Goal: Transaction & Acquisition: Obtain resource

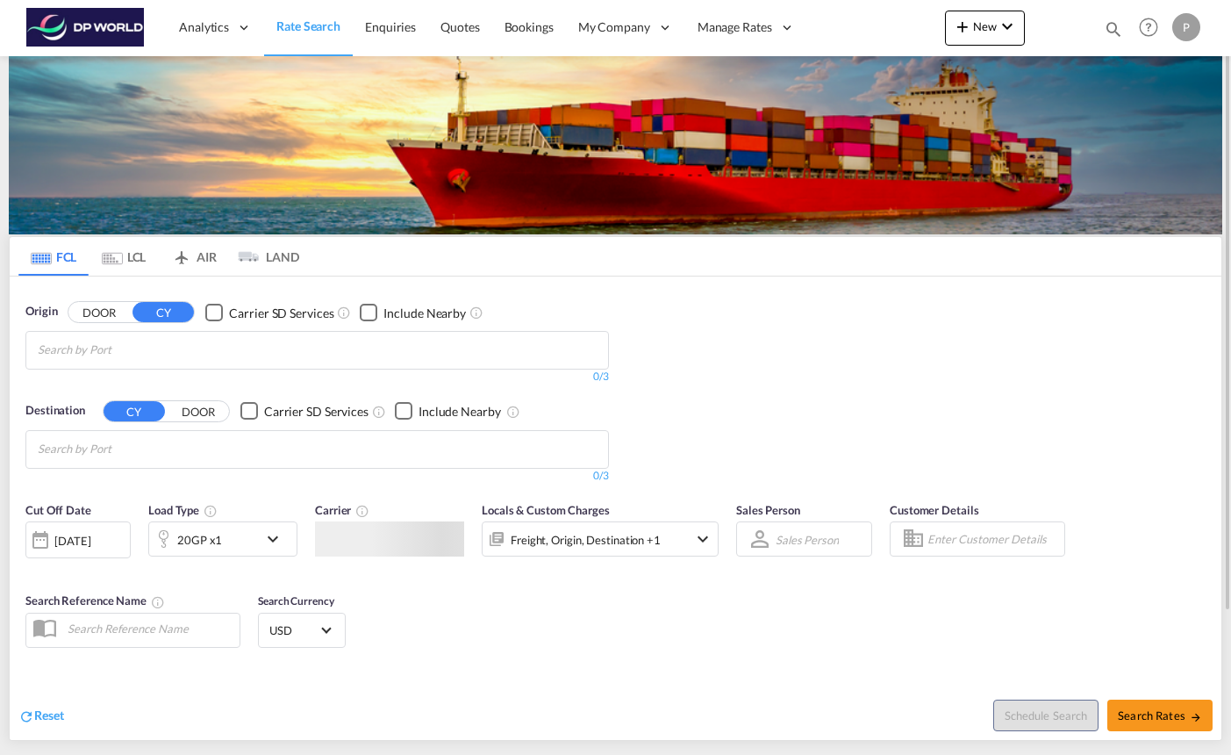
click at [107, 314] on button "DOOR" at bounding box center [98, 312] width 61 height 20
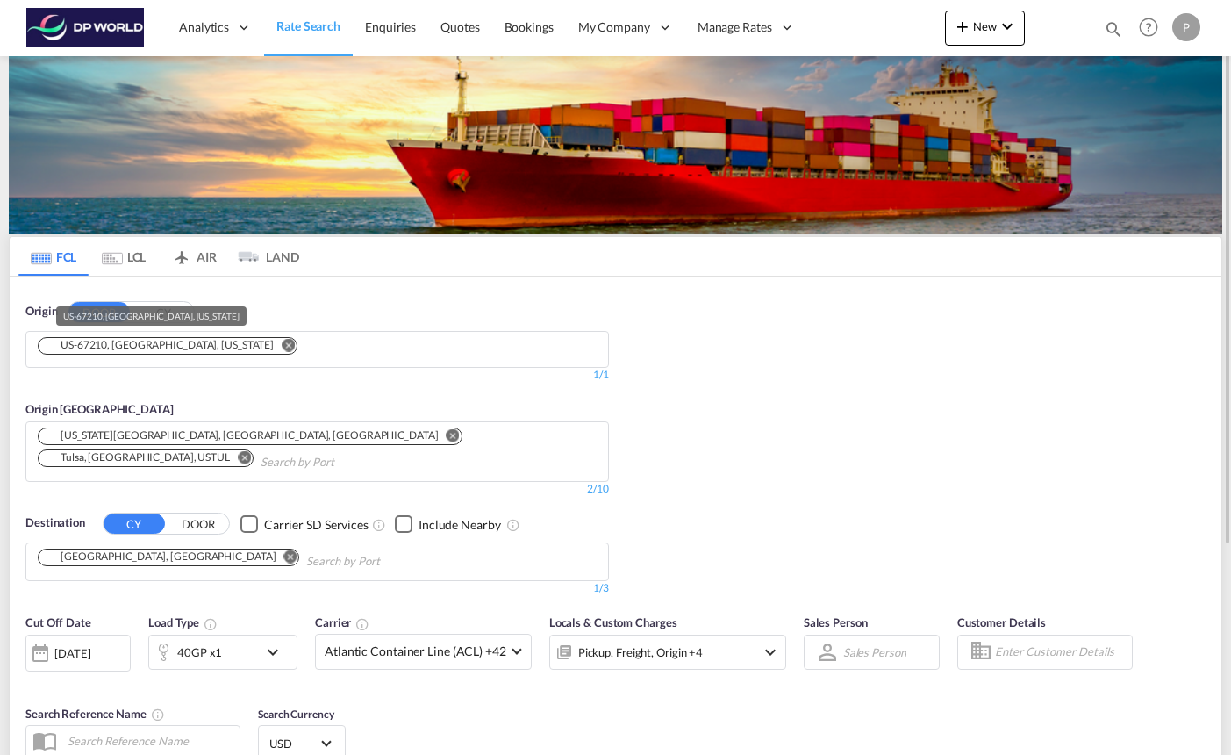
click at [132, 348] on div "US-67210, Wichita, Kansas" at bounding box center [159, 345] width 230 height 15
click at [282, 350] on md-icon "Remove" at bounding box center [288, 344] width 13 height 13
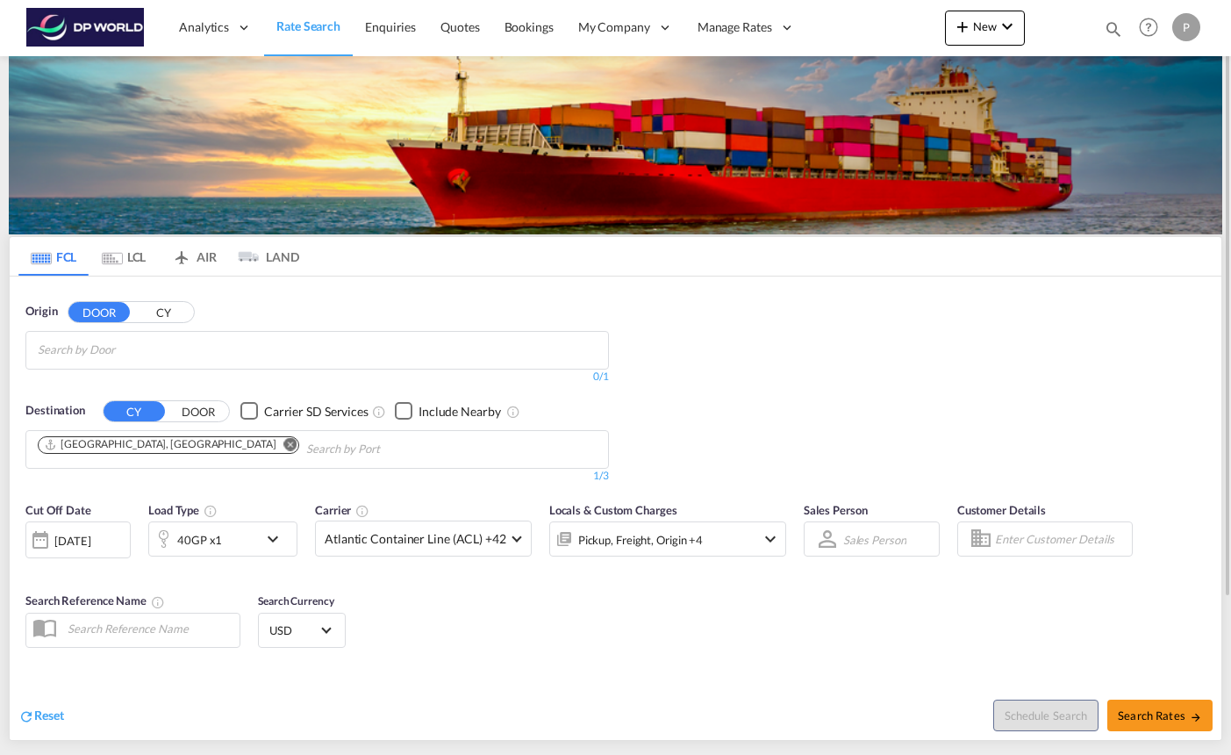
click at [192, 350] on input "Chips input." at bounding box center [121, 350] width 167 height 28
paste input "Palm coast, Florida, 32164, USA"
click at [121, 345] on input "Palm coast, Florida, 32164, USA" at bounding box center [121, 350] width 167 height 28
drag, startPoint x: 99, startPoint y: 349, endPoint x: 252, endPoint y: 354, distance: 152.8
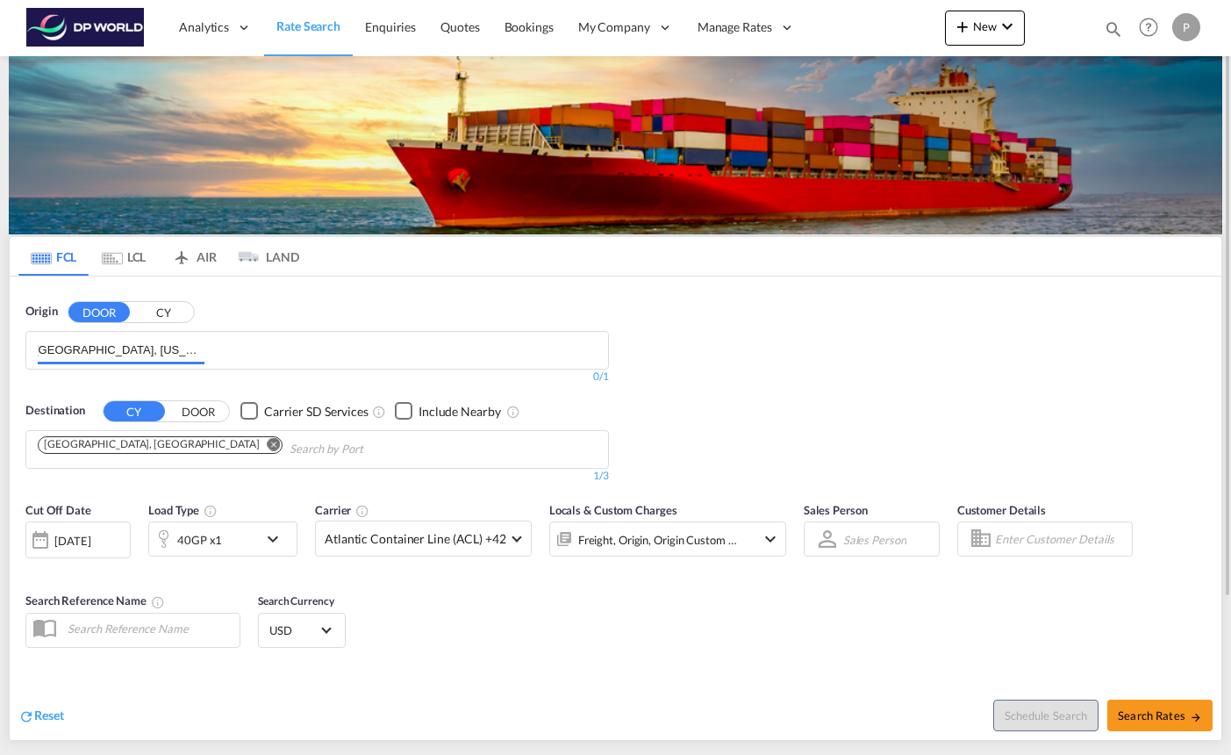
click at [252, 354] on md-chips "Palm coast, Florida, 32164, USA" at bounding box center [317, 350] width 582 height 37
type input "P"
paste input "Palm coast, Florida, 32164, USA"
click at [179, 345] on input "Palm coast, Florida, 32164, USA" at bounding box center [121, 350] width 167 height 28
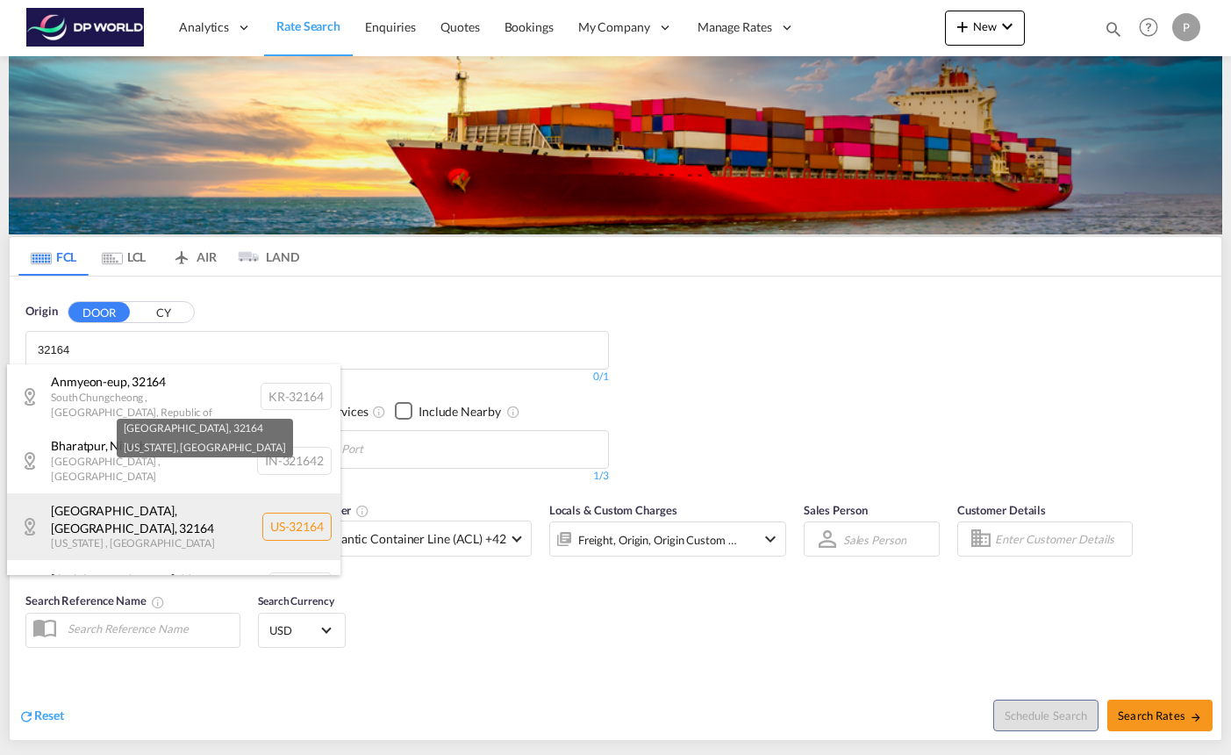
type input "32164"
click at [145, 493] on div "Palm Coast, FL , 32164 Florida , United States US-32164" at bounding box center [174, 526] width 334 height 67
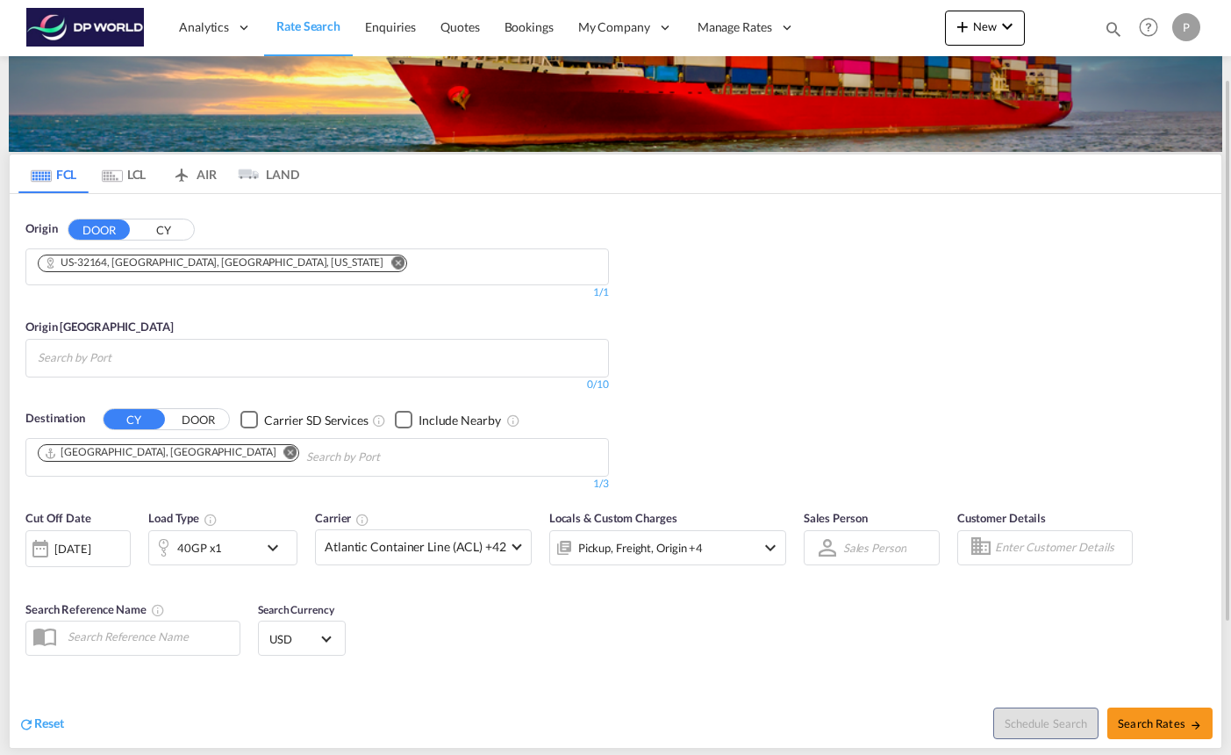
scroll to position [102, 0]
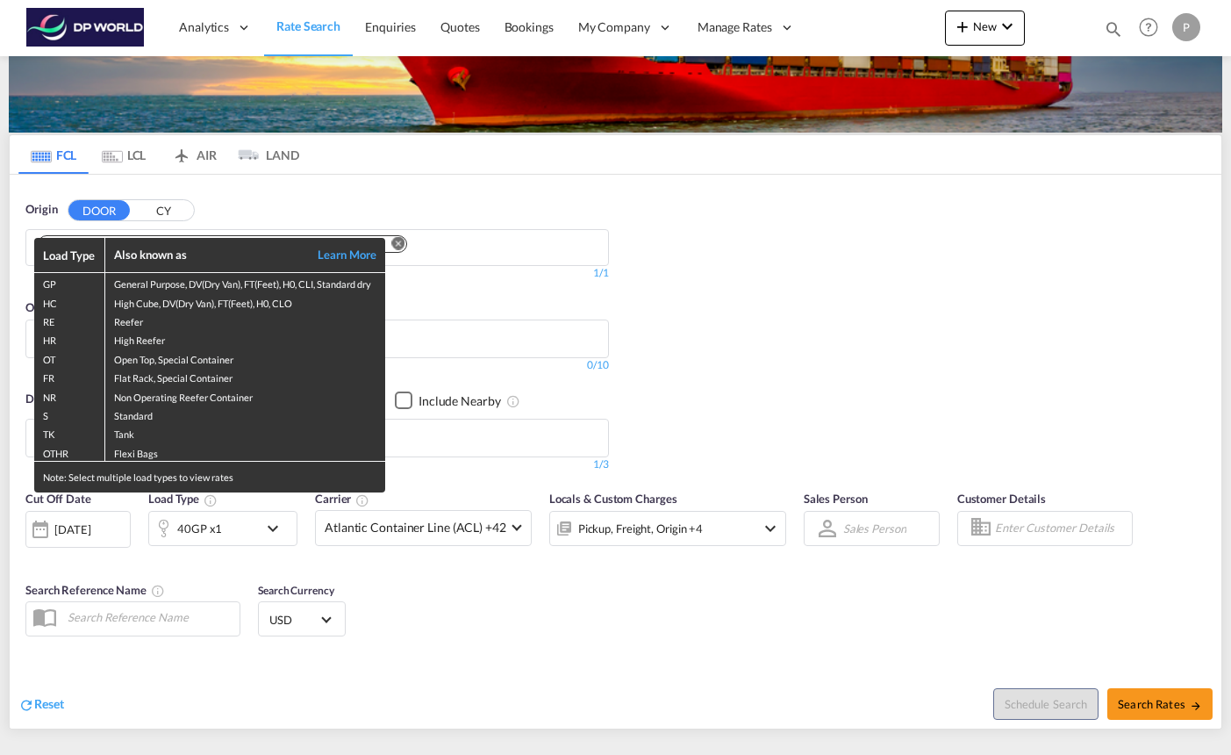
click at [796, 438] on div "Load Type Also known as Learn More GP General Purpose, DV(Dry Van), FT(Feet), H…" at bounding box center [615, 377] width 1231 height 755
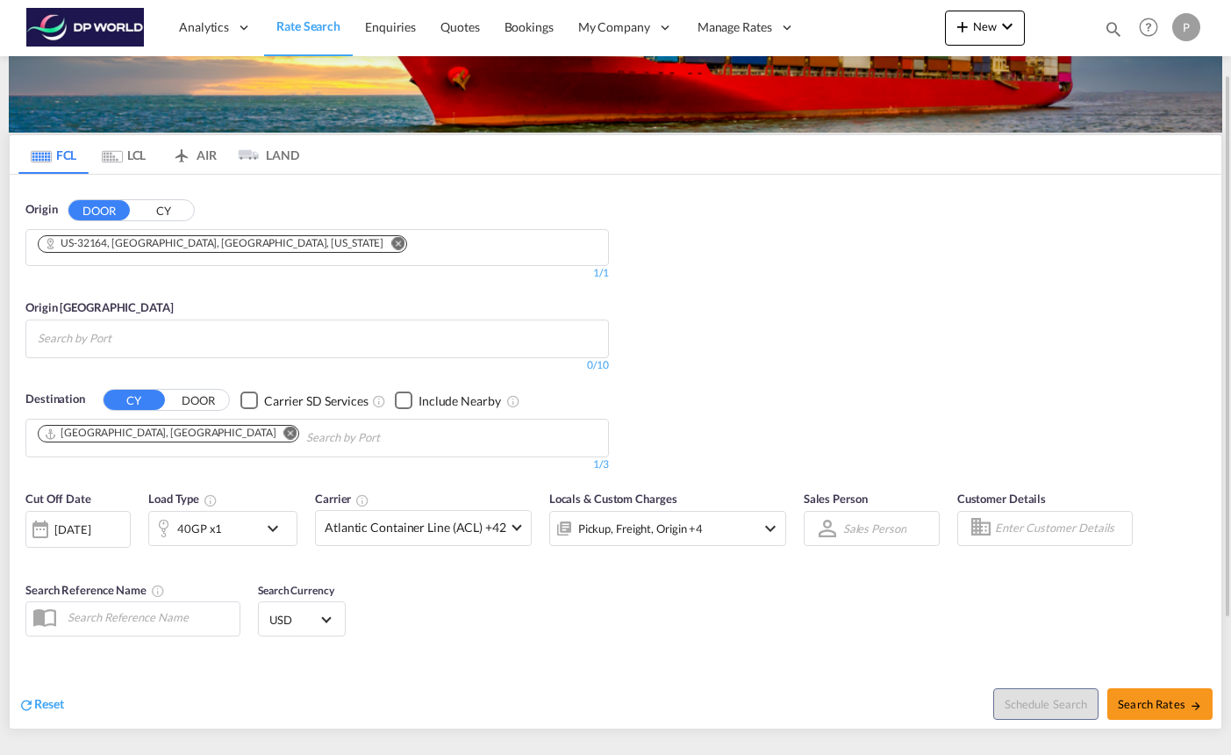
click at [284, 433] on md-icon "Remove" at bounding box center [290, 433] width 13 height 13
click at [169, 436] on input "Chips input." at bounding box center [121, 438] width 167 height 28
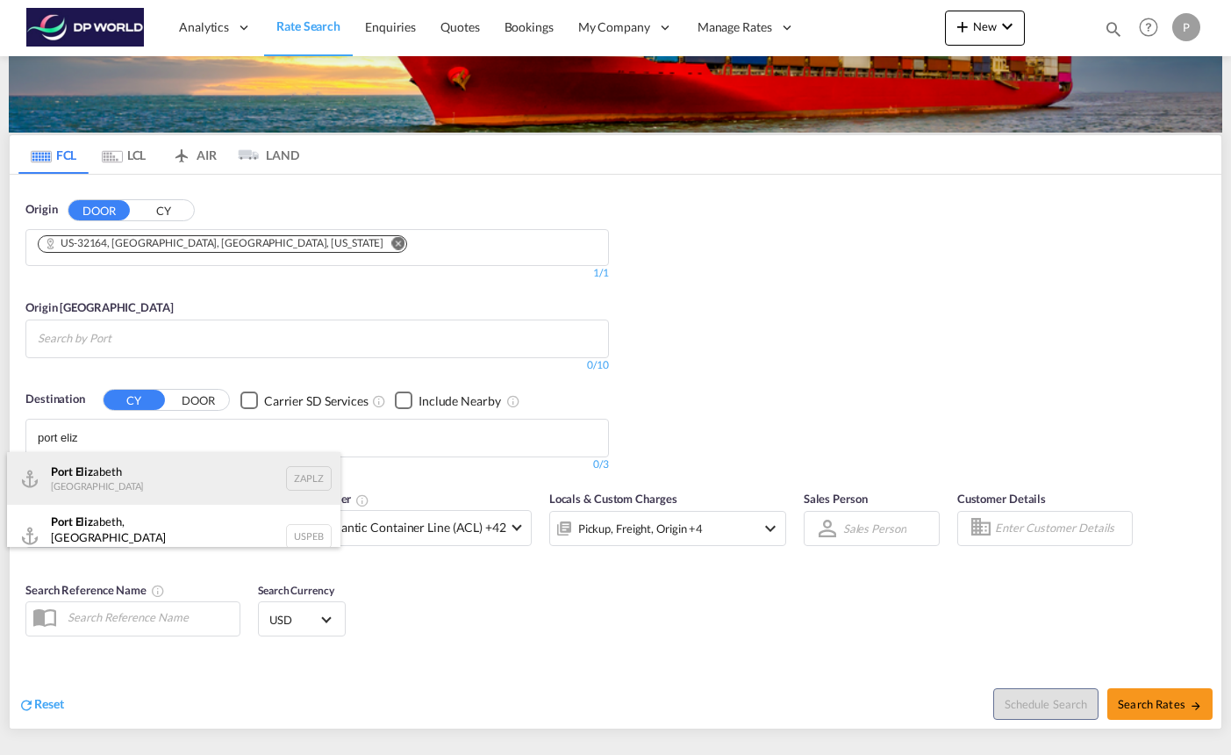
type input "port eliz"
click at [123, 481] on div "Port Eliz abeth South Africa ZAPLZ" at bounding box center [174, 478] width 334 height 53
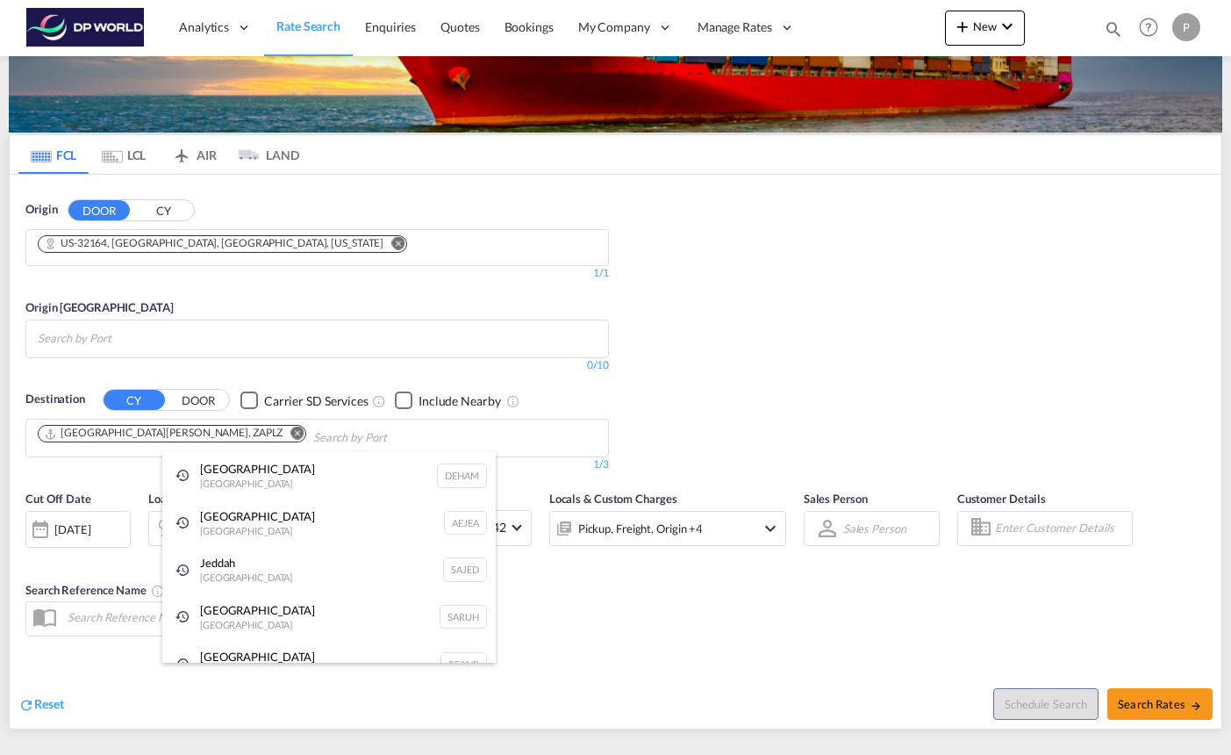
type input "c"
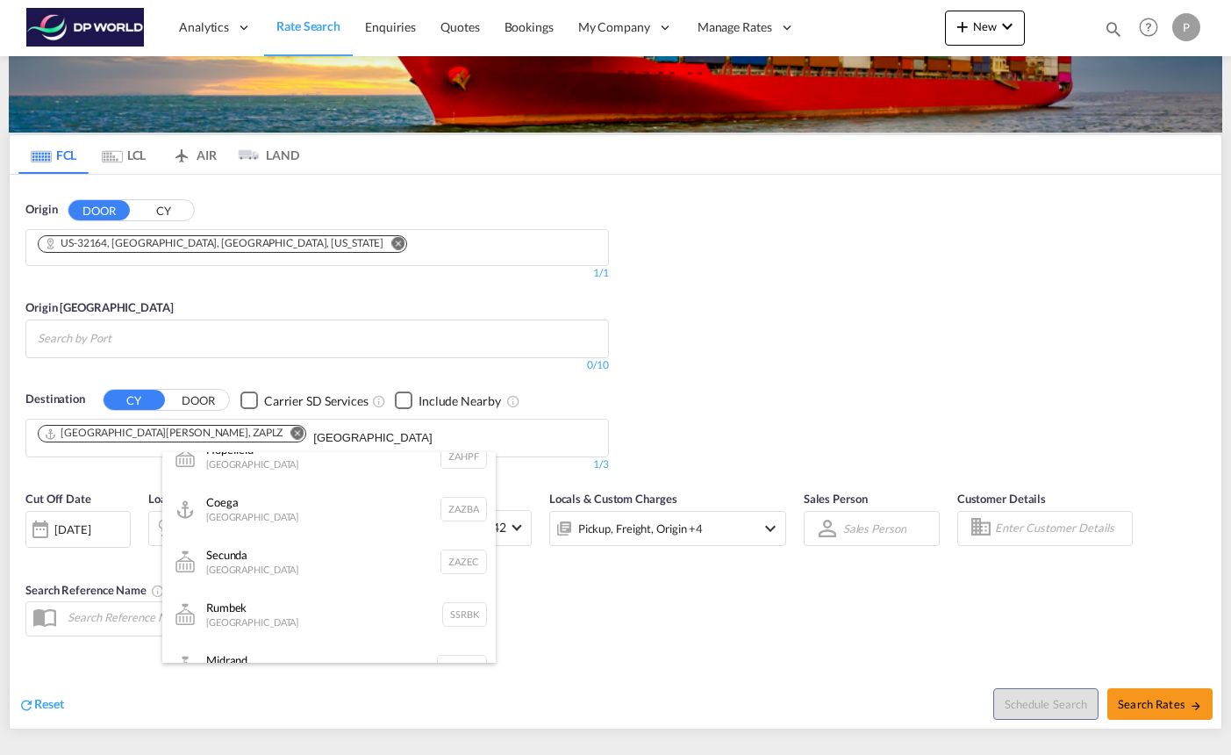
scroll to position [750, 0]
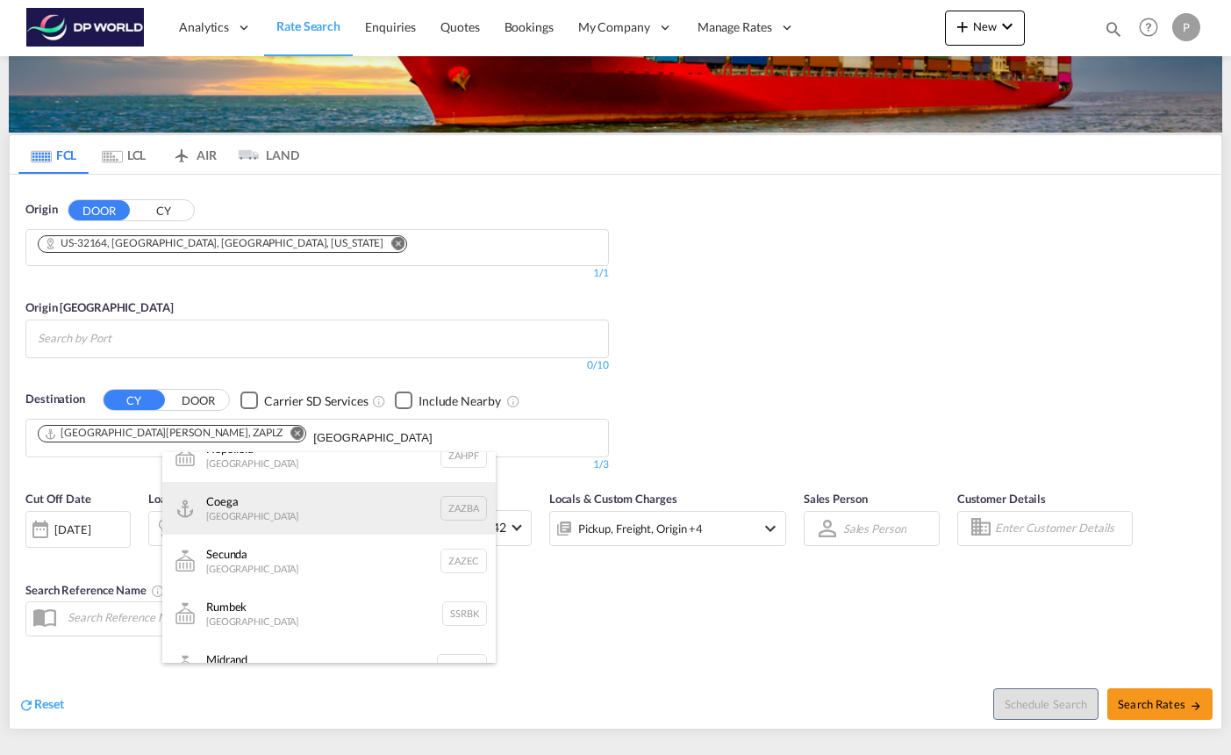
type input "south africa"
click at [276, 505] on div "Coega South Africa ZAZBA" at bounding box center [329, 508] width 334 height 53
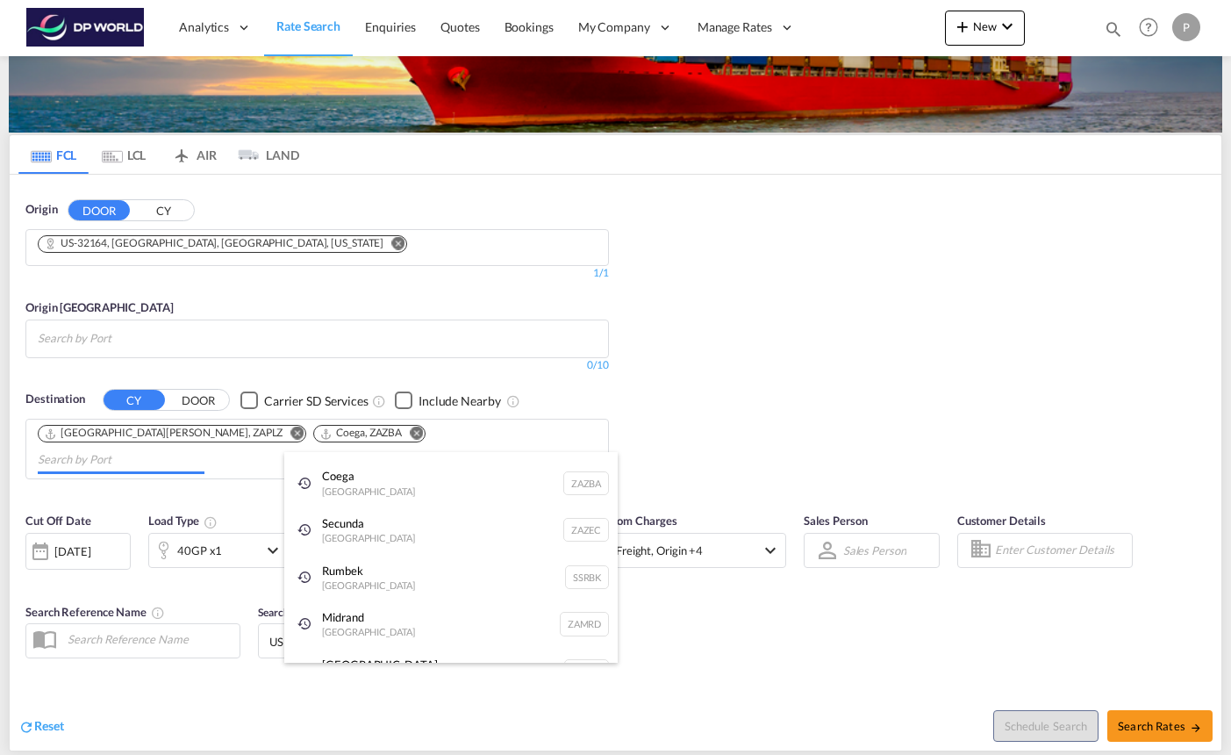
scroll to position [26, 0]
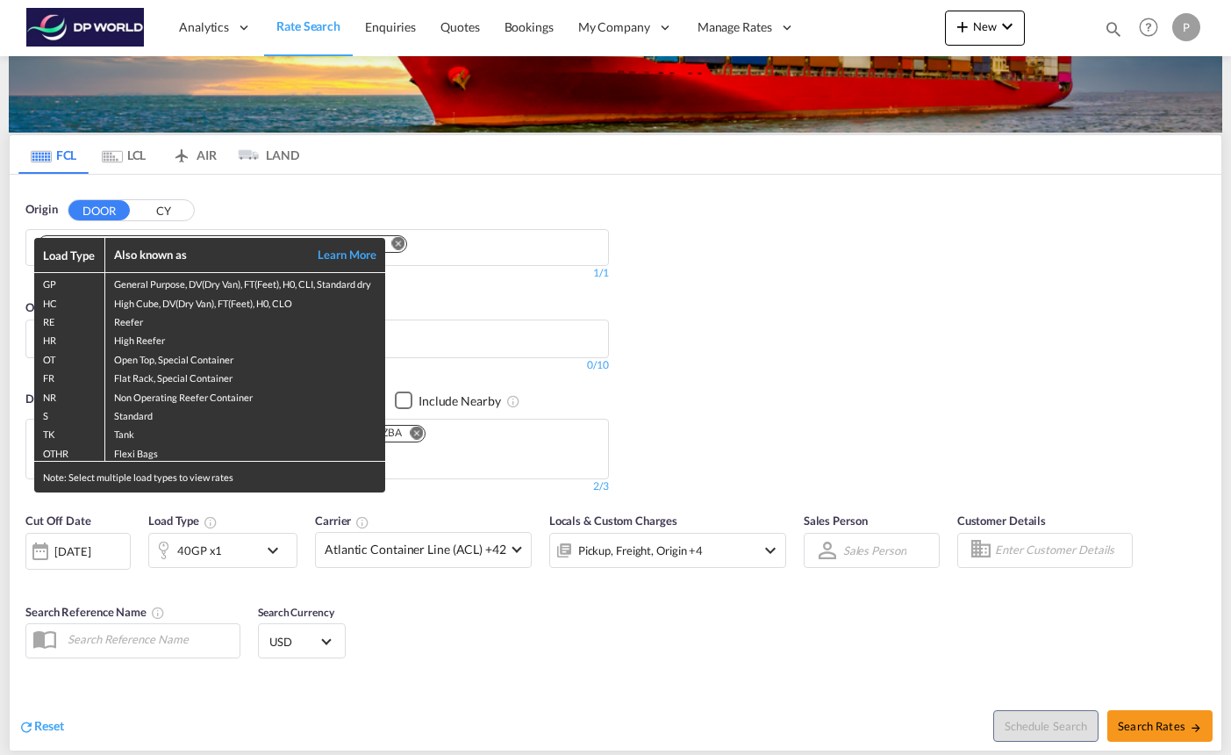
click at [114, 534] on div "Load Type Also known as Learn More GP General Purpose, DV(Dry Van), FT(Feet), H…" at bounding box center [615, 377] width 1231 height 755
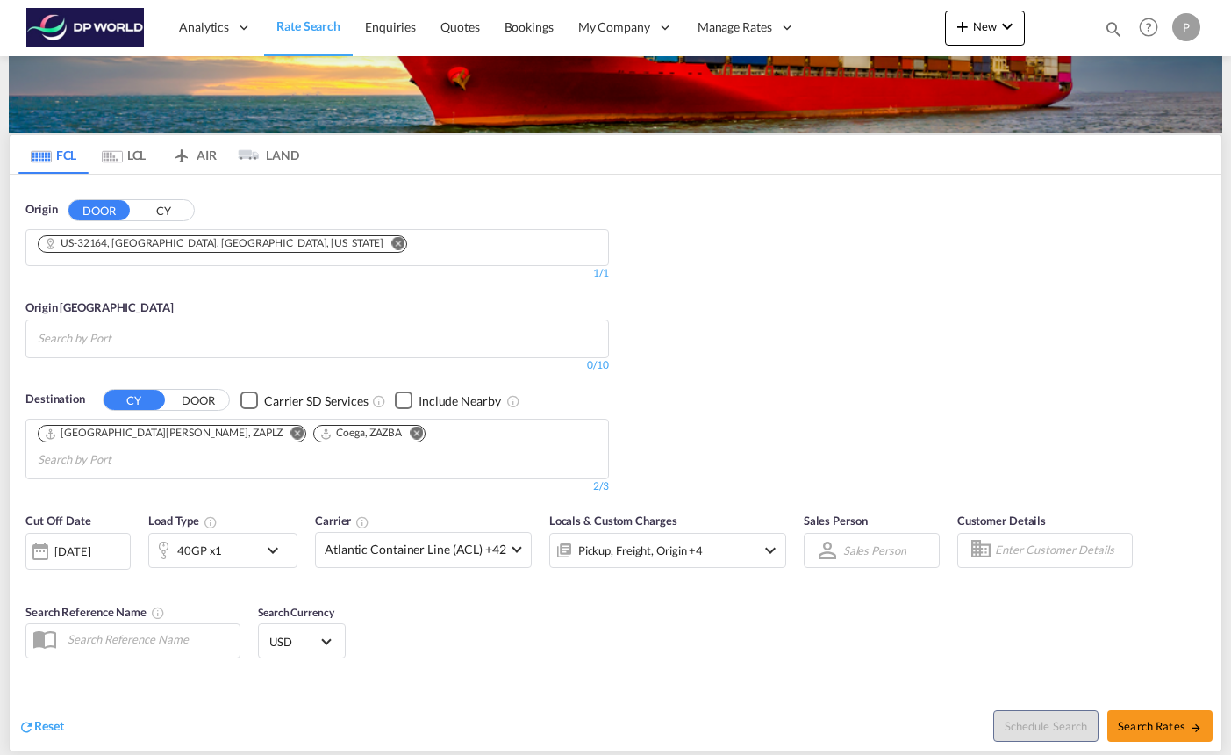
click at [90, 543] on div "[DATE]" at bounding box center [72, 551] width 36 height 16
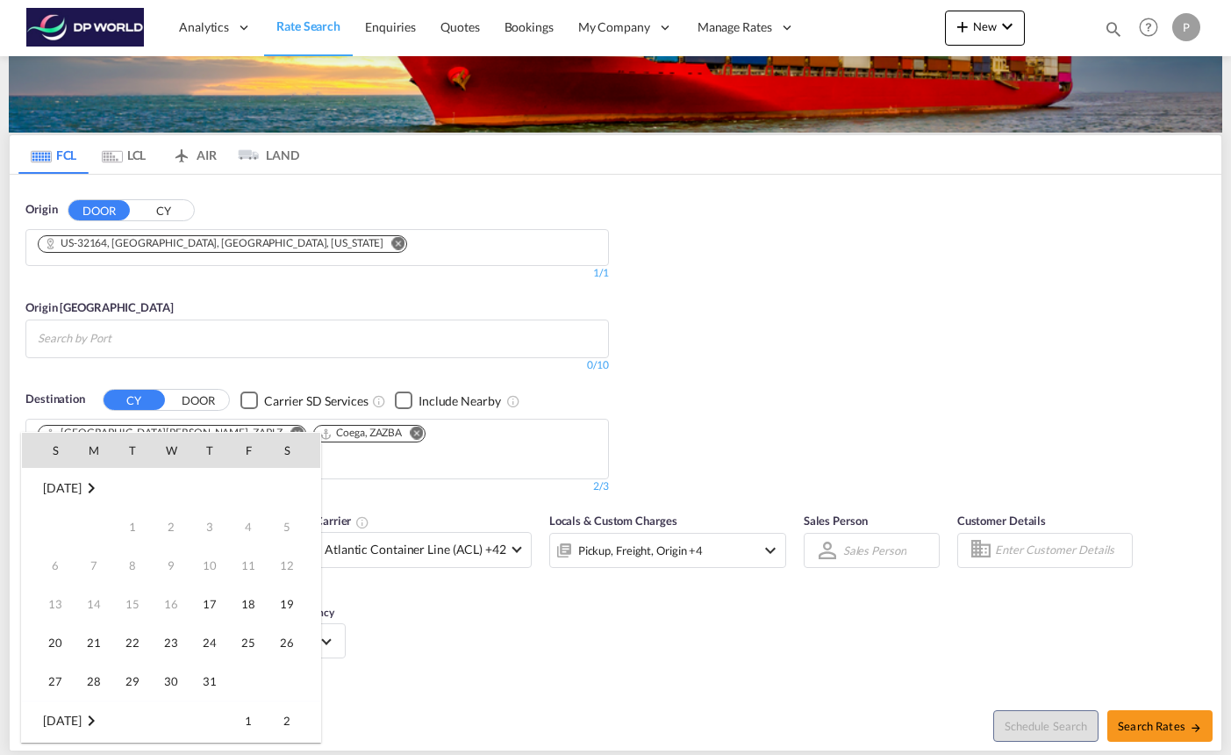
scroll to position [698, 0]
click at [225, 559] on span "16" at bounding box center [209, 565] width 35 height 35
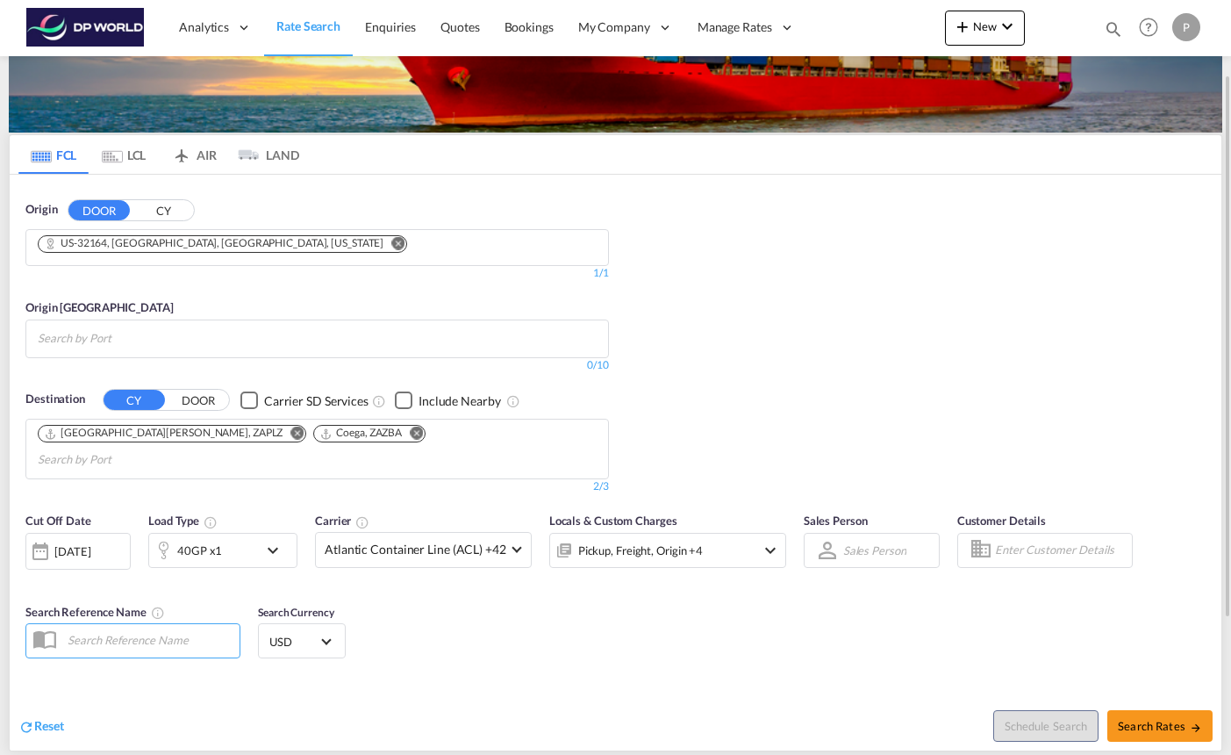
click at [265, 540] on md-icon "icon-chevron-down" at bounding box center [277, 550] width 30 height 21
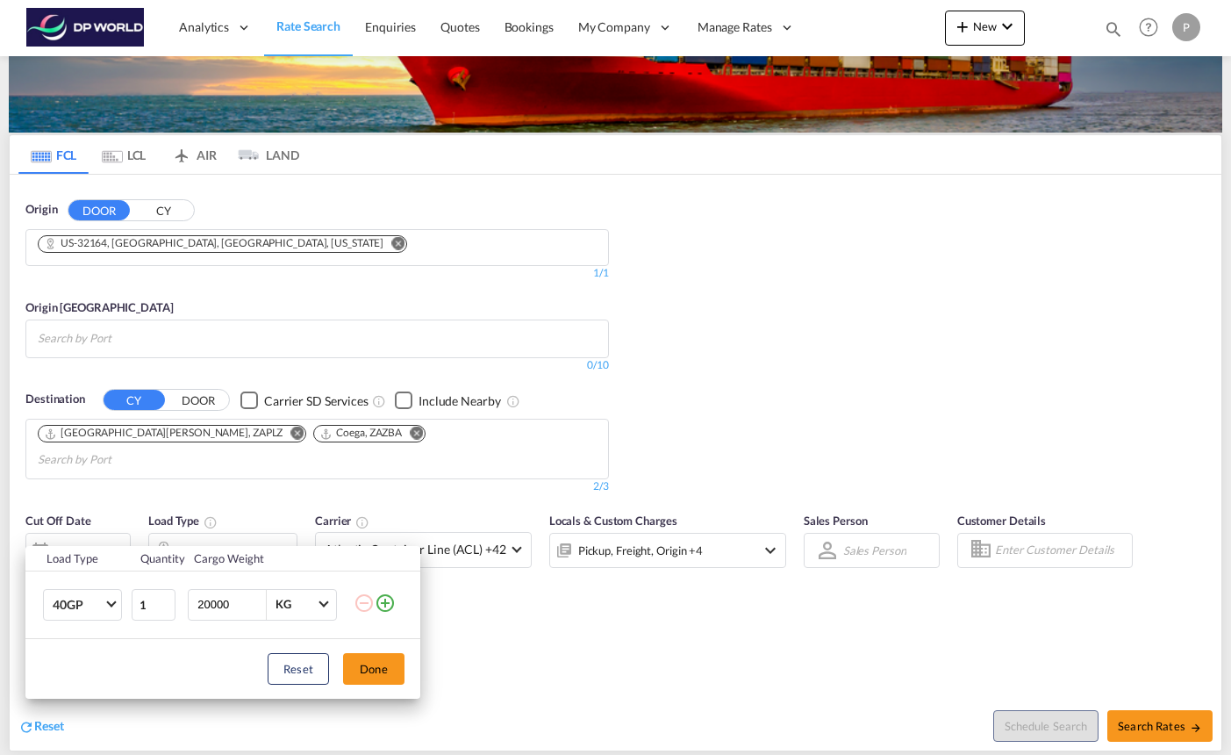
click at [205, 605] on input "20000" at bounding box center [231, 605] width 70 height 30
type input "10000"
click at [377, 670] on button "Done" at bounding box center [373, 669] width 61 height 32
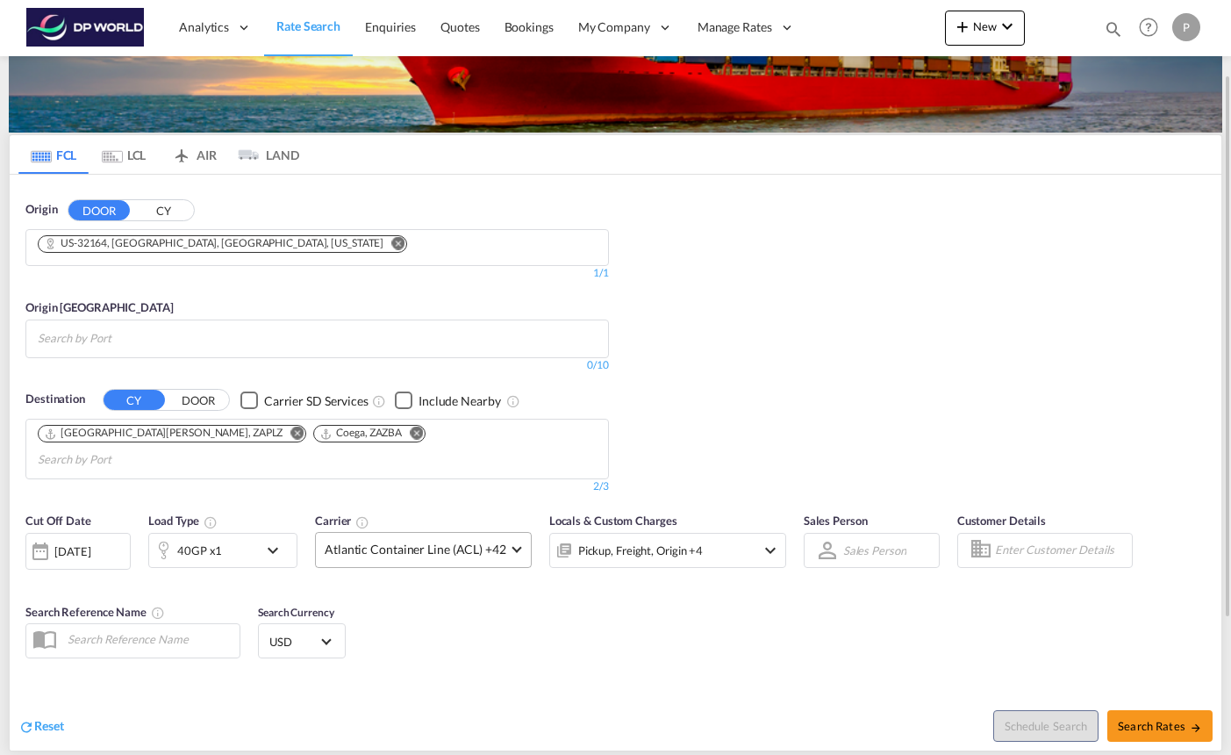
click at [473, 541] on span "Atlantic Container Line (ACL) +42" at bounding box center [416, 550] width 182 height 18
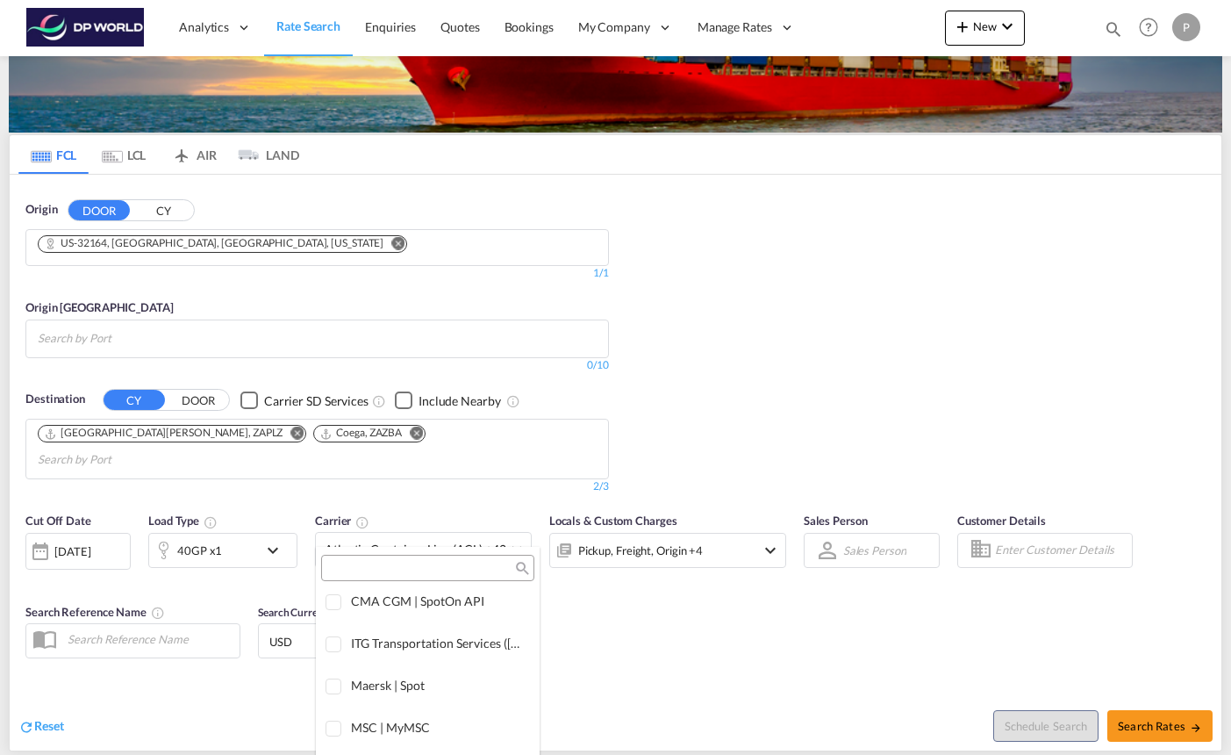
scroll to position [0, 0]
click at [477, 604] on div "Checkbox No Ink" at bounding box center [478, 607] width 18 height 18
click at [660, 589] on md-backdrop at bounding box center [615, 377] width 1231 height 755
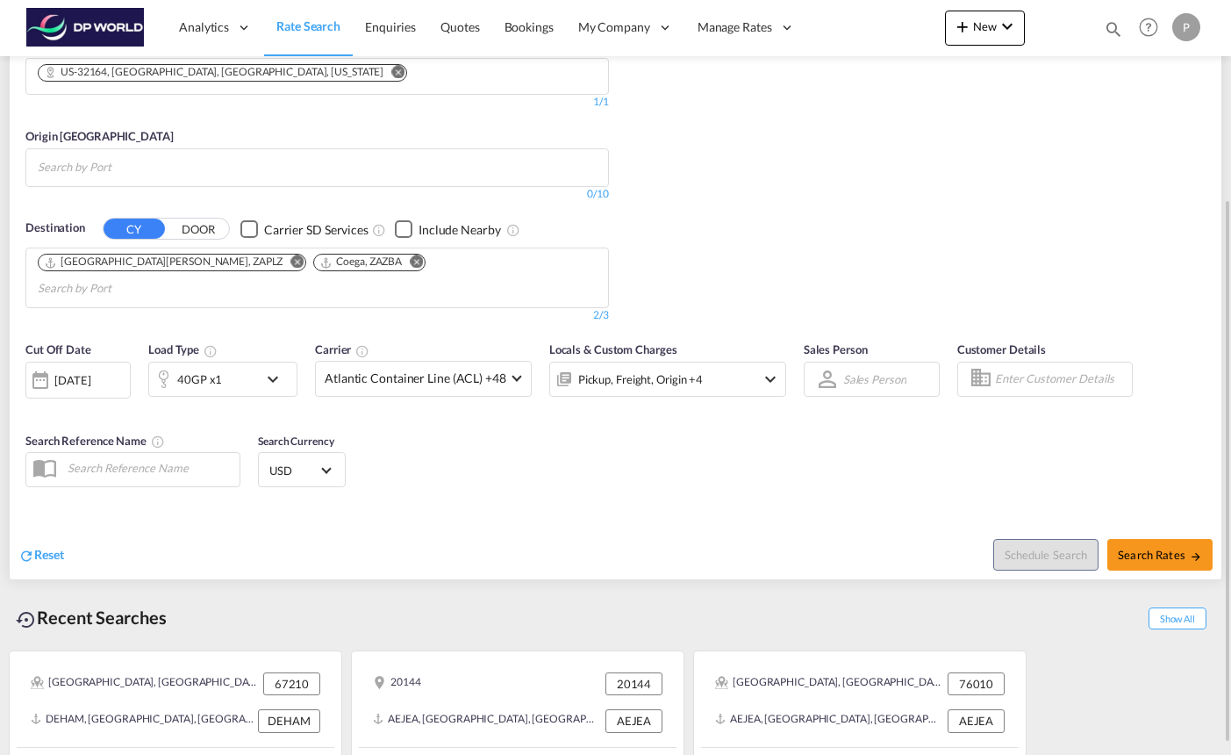
scroll to position [274, 0]
click at [1171, 547] on span "Search Rates" at bounding box center [1160, 554] width 84 height 14
type input "32164 to ZAPLZ,ZAZBA / 16 Oct 2025"
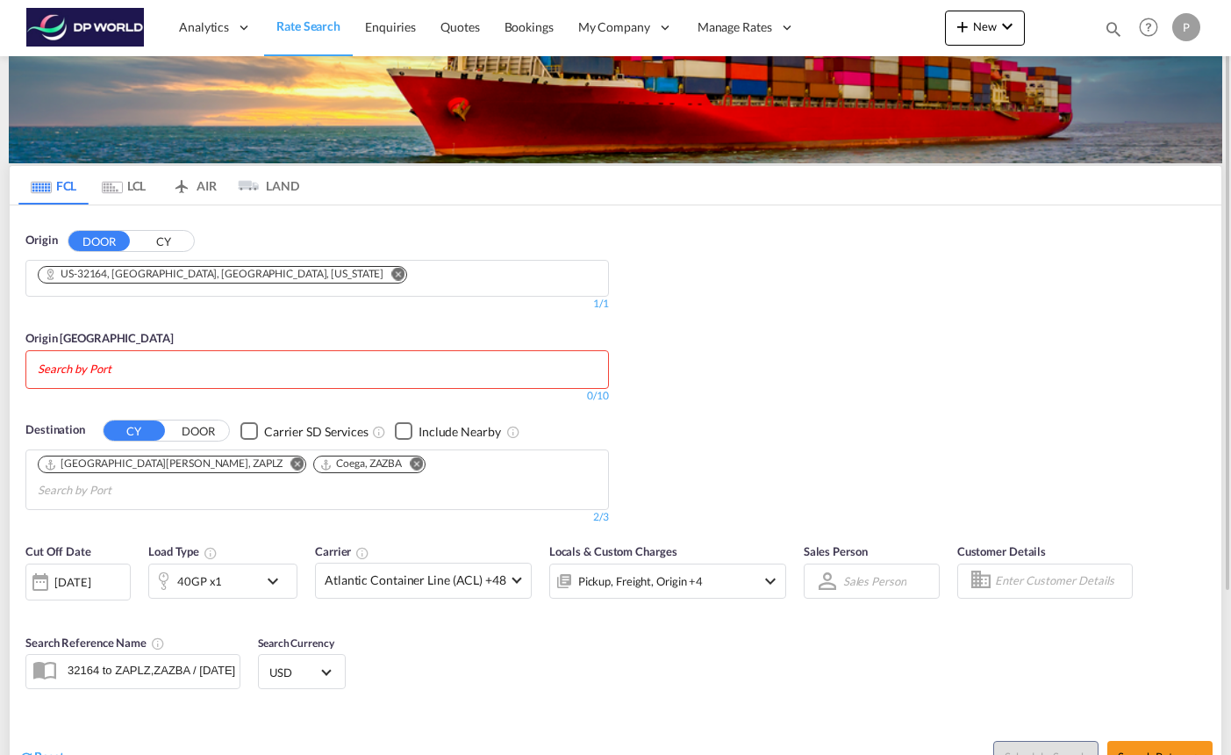
scroll to position [68, 0]
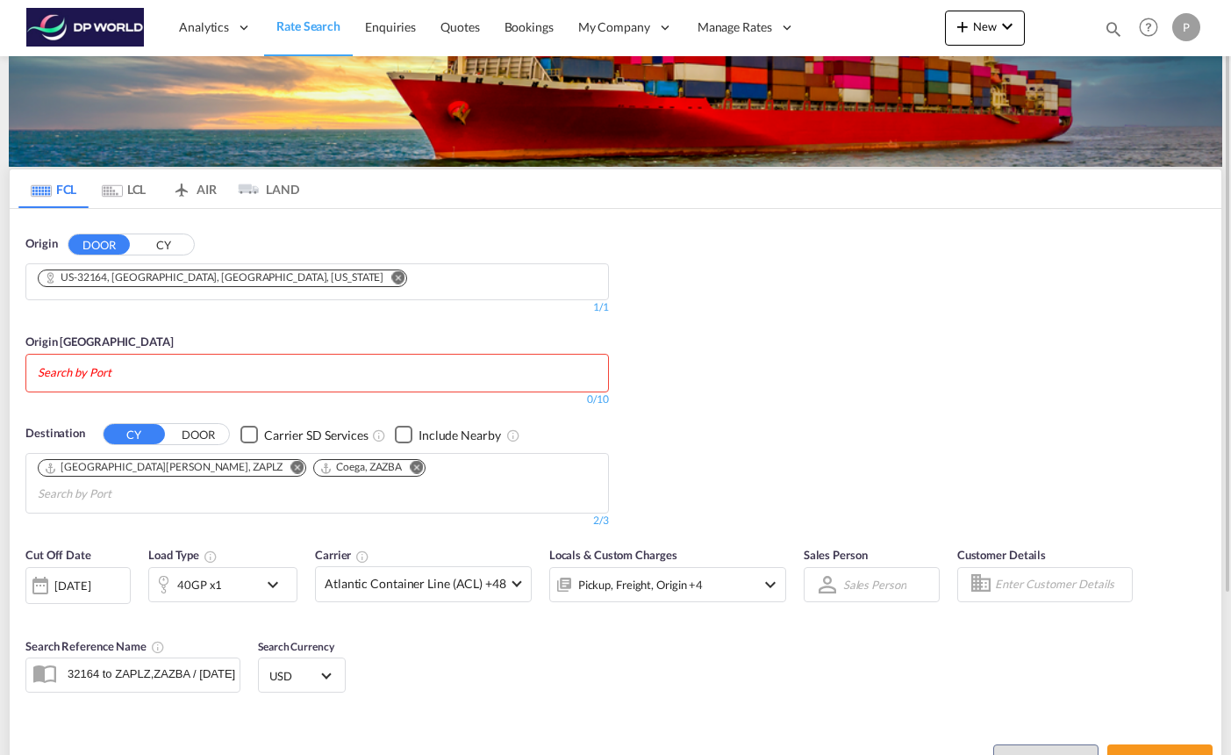
click at [193, 370] on input "Search by Port" at bounding box center [121, 373] width 167 height 28
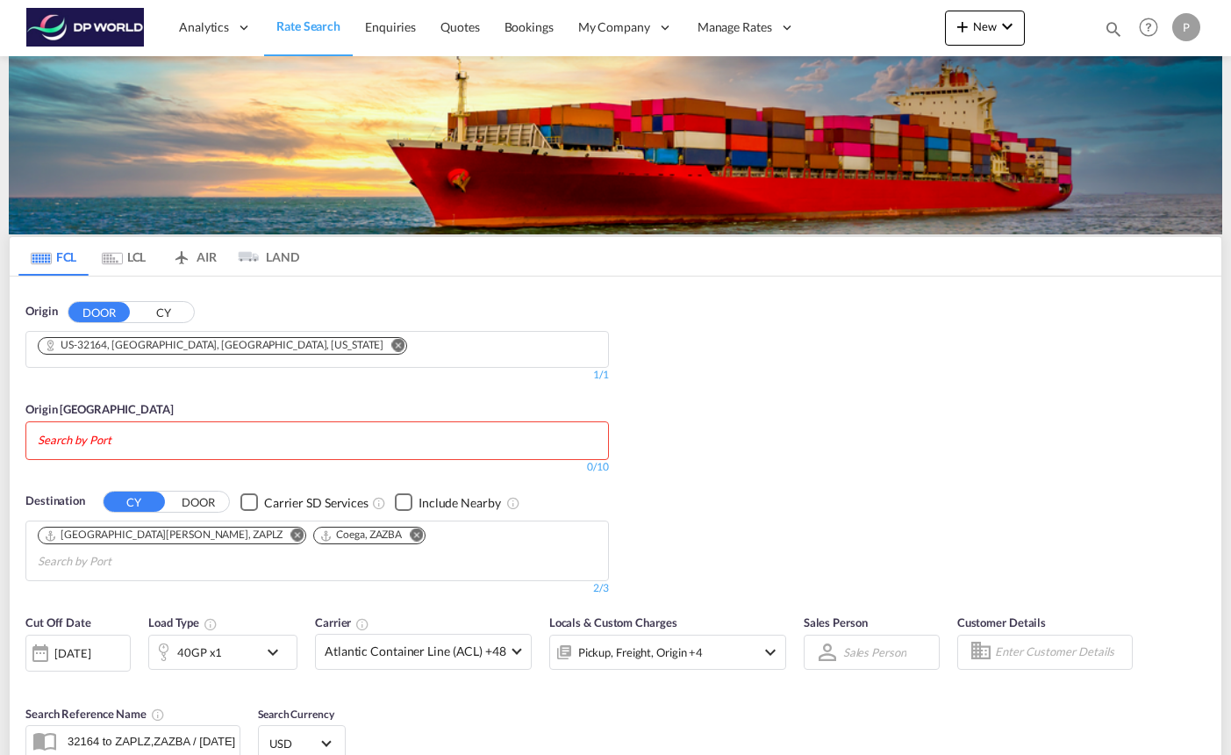
click at [149, 430] on body "Analytics Reports Dashboard Rate Search Enquiries Quotes Bookings" at bounding box center [615, 377] width 1231 height 755
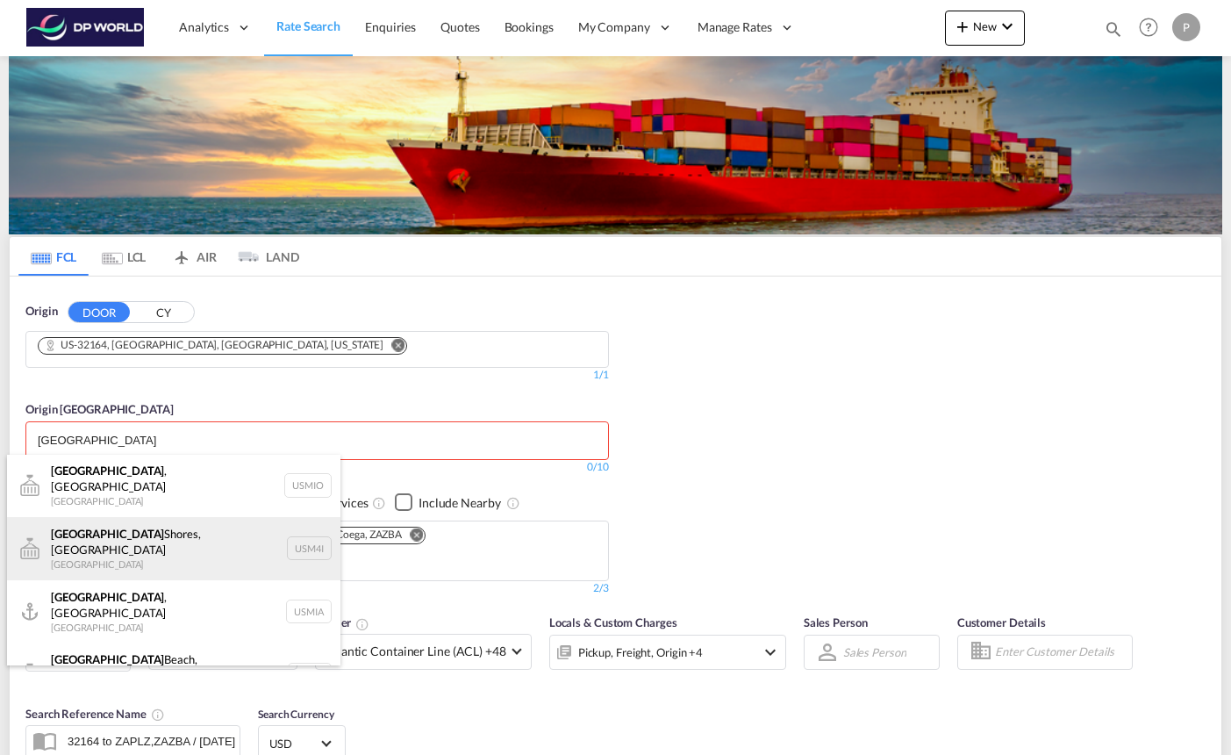
scroll to position [65, 0]
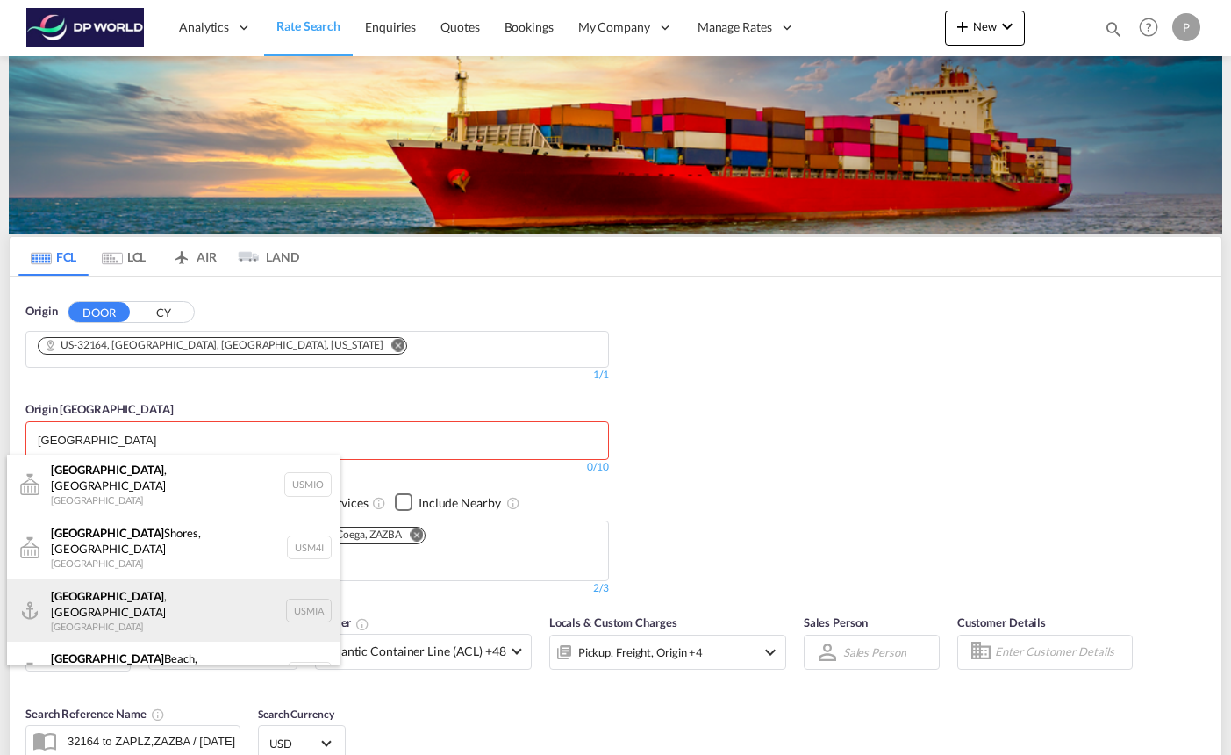
type input "miami"
click at [129, 579] on div "Miami , FL United States USMIA" at bounding box center [174, 610] width 334 height 63
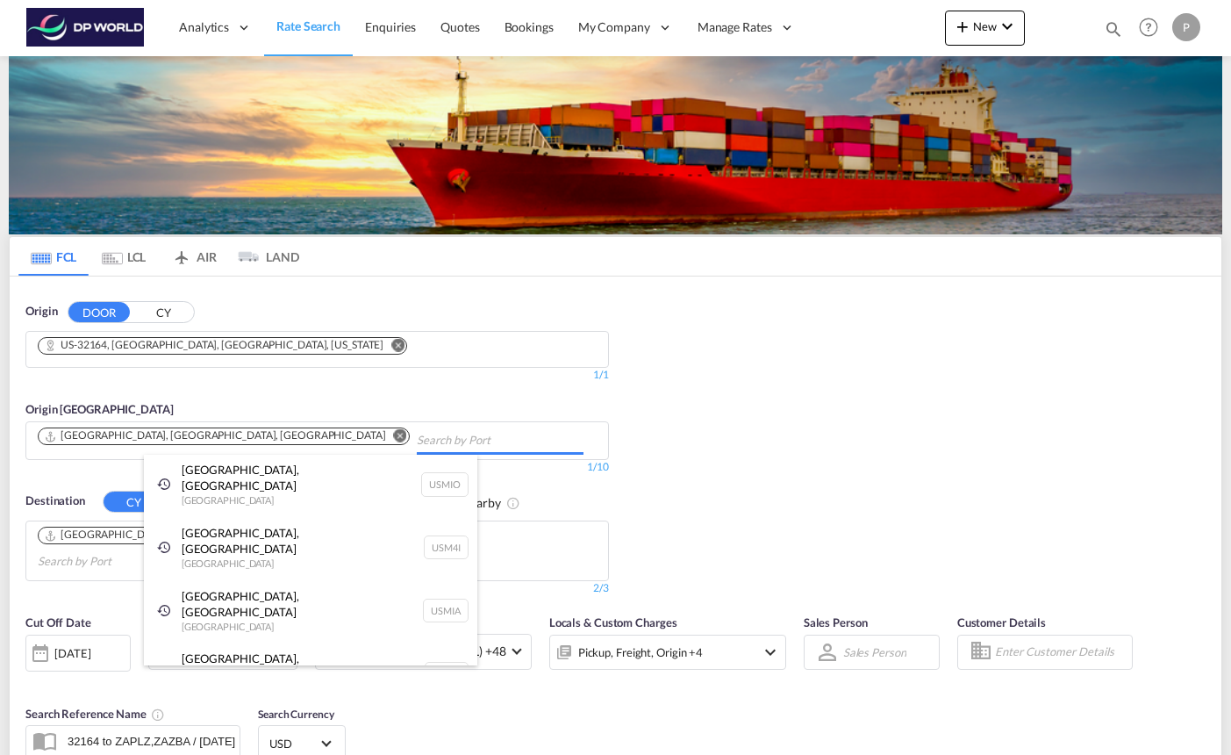
scroll to position [0, 0]
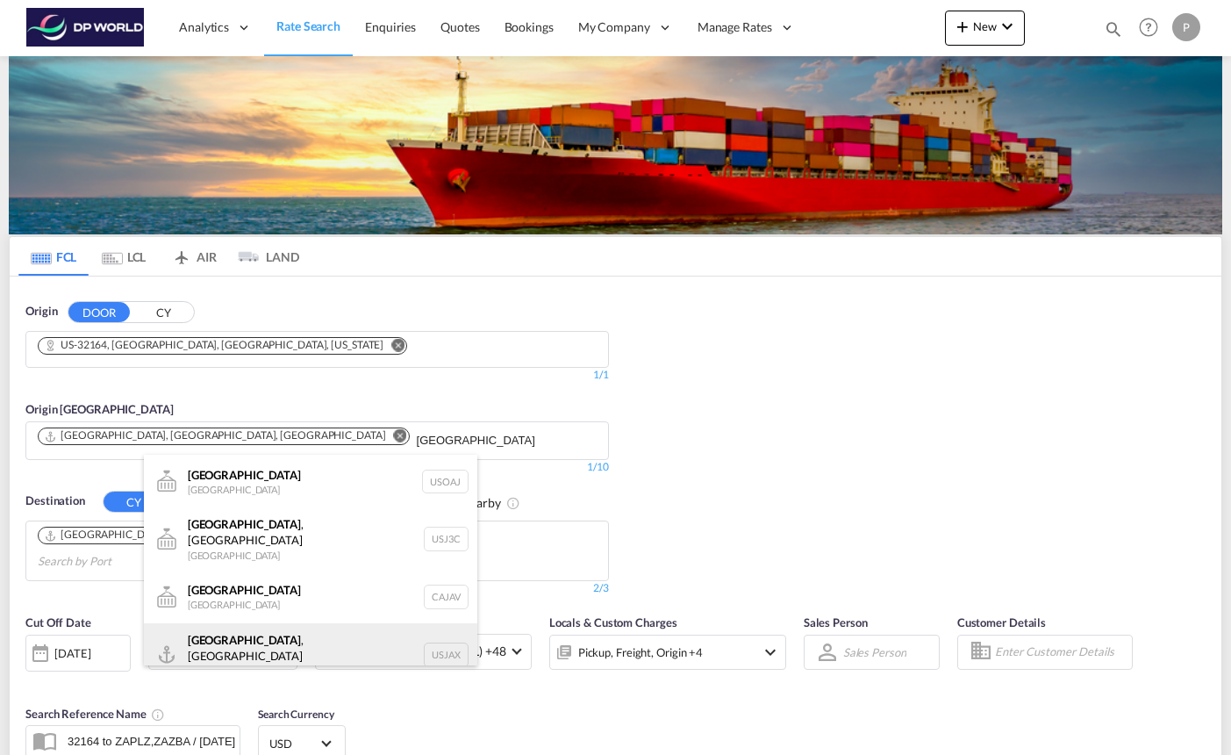
type input "jacksonville"
click at [250, 642] on div "Jacksonville , FL United States USJAX" at bounding box center [311, 654] width 334 height 63
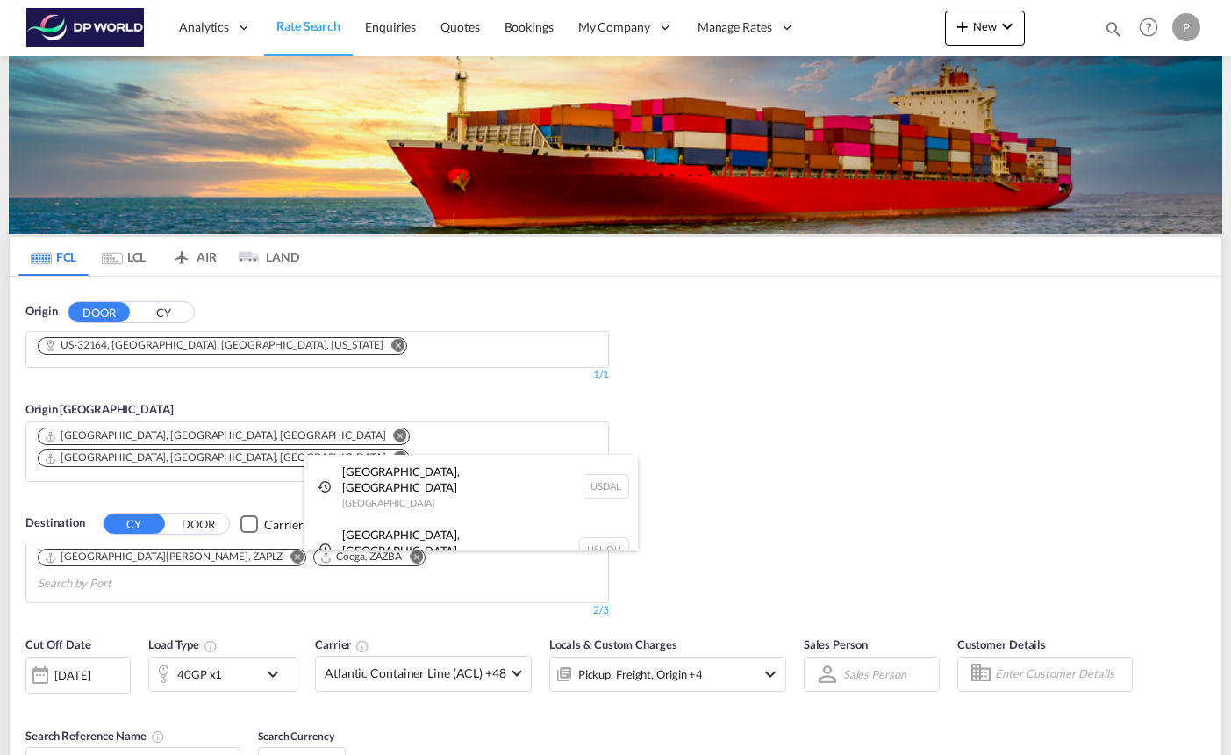
click at [378, 439] on body "Analytics Reports Dashboard Rate Search Enquiries Quotes Bookings" at bounding box center [615, 377] width 1231 height 755
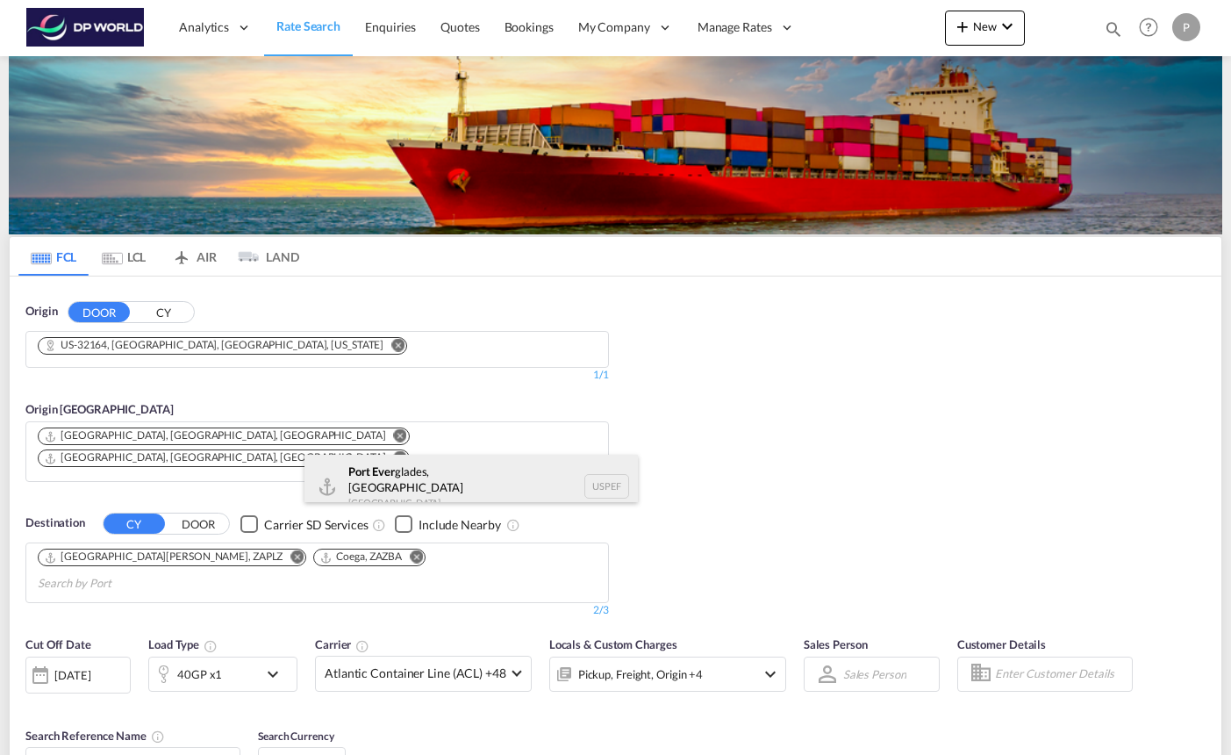
type input "port ever"
click at [389, 483] on div "Port Ever glades, FL United States USPEF" at bounding box center [472, 486] width 334 height 63
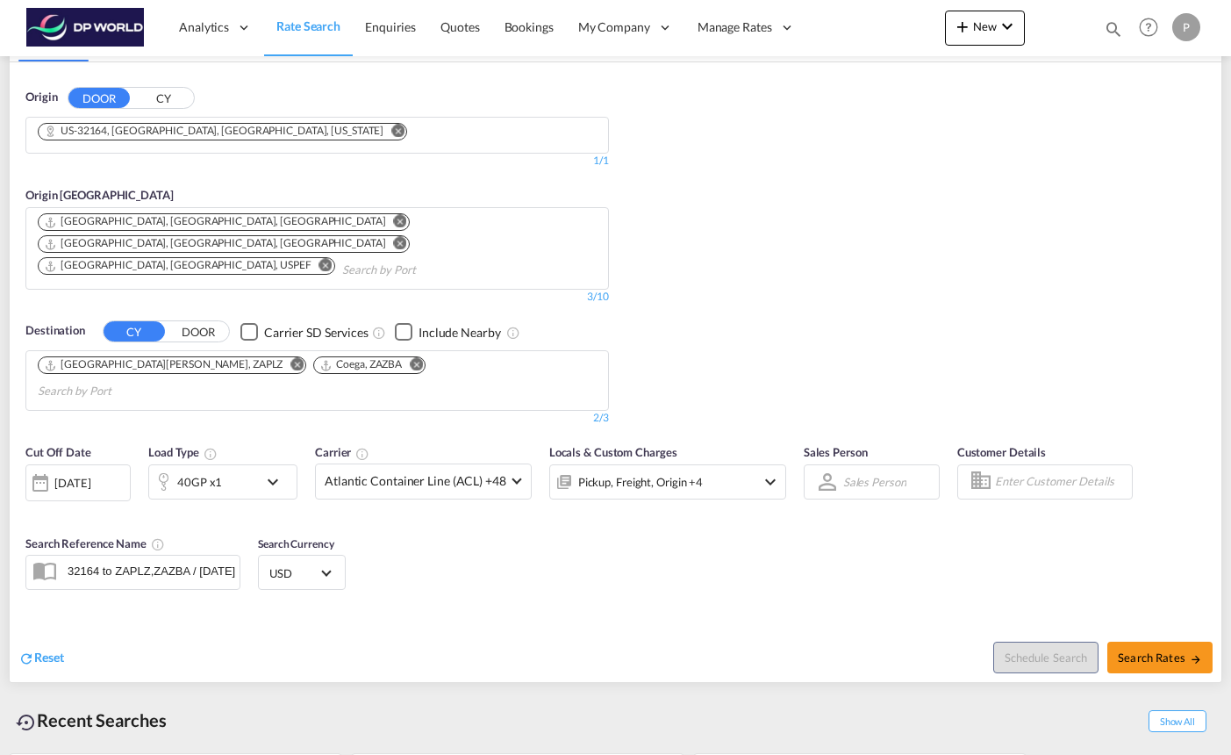
scroll to position [311, 0]
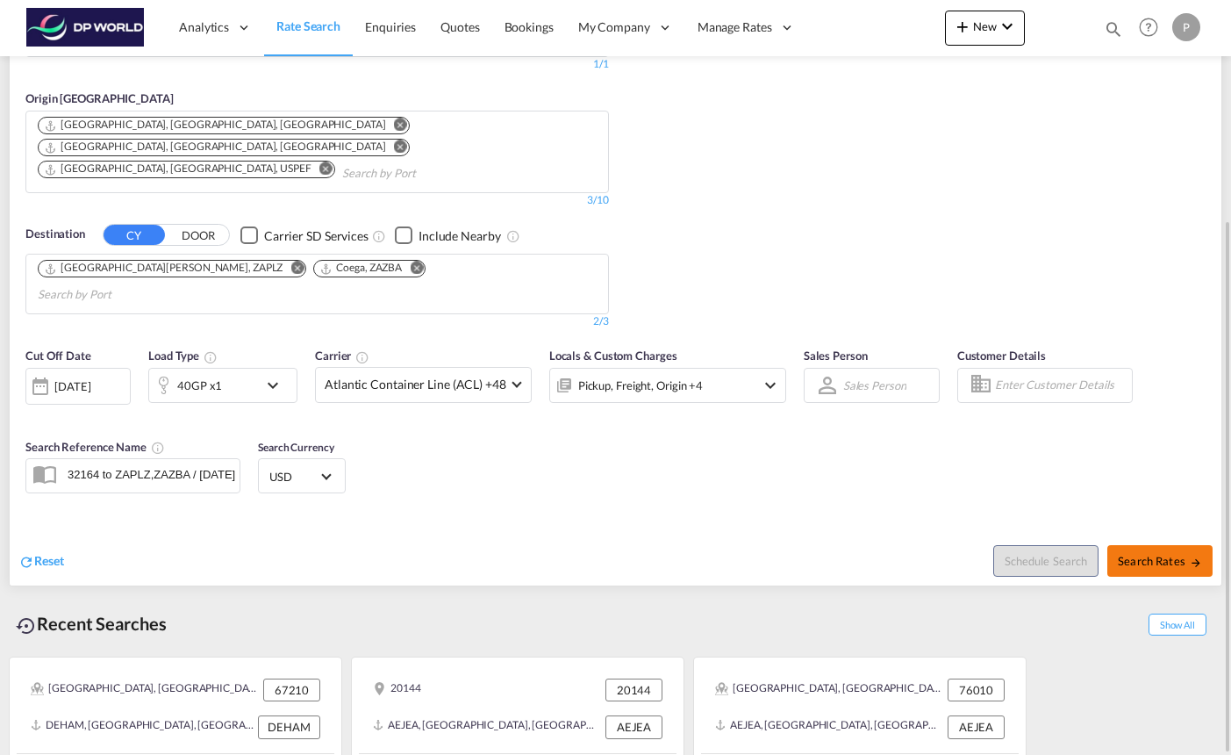
click at [1149, 554] on span "Search Rates" at bounding box center [1160, 561] width 84 height 14
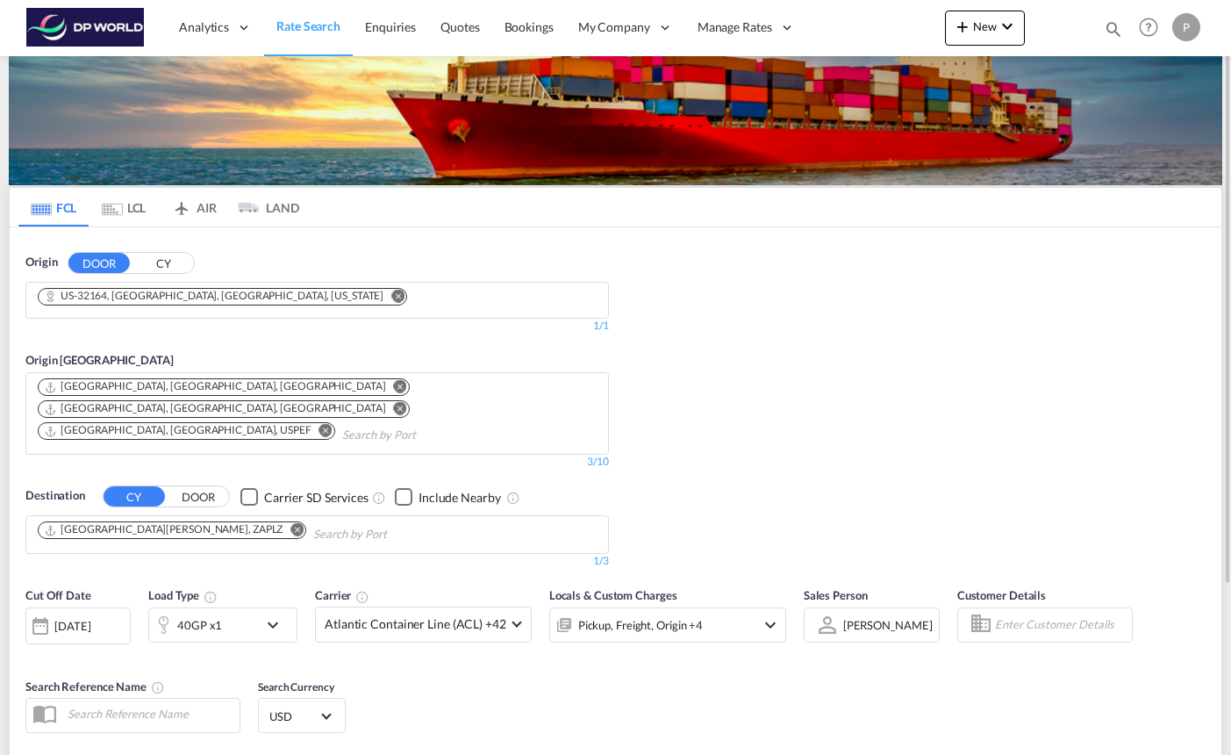
scroll to position [104, 0]
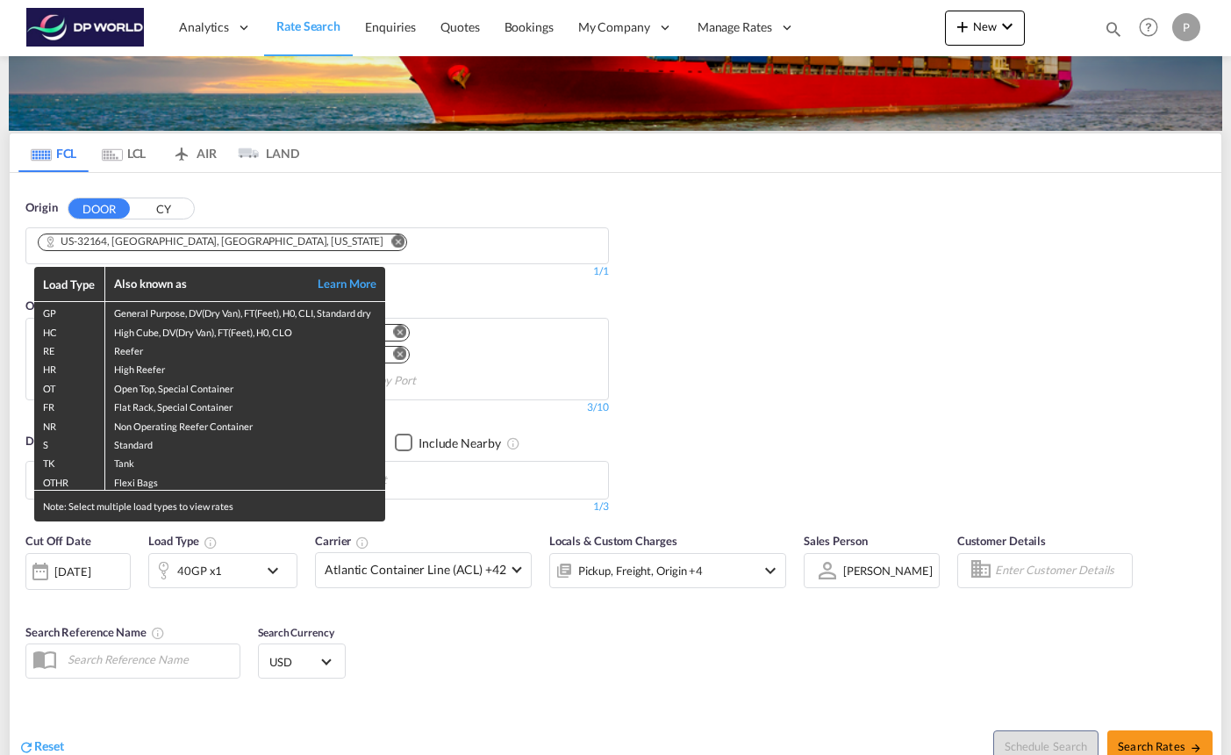
click at [276, 553] on div "Load Type Also known as Learn More GP General Purpose, DV(Dry Van), FT(Feet), H…" at bounding box center [615, 377] width 1231 height 755
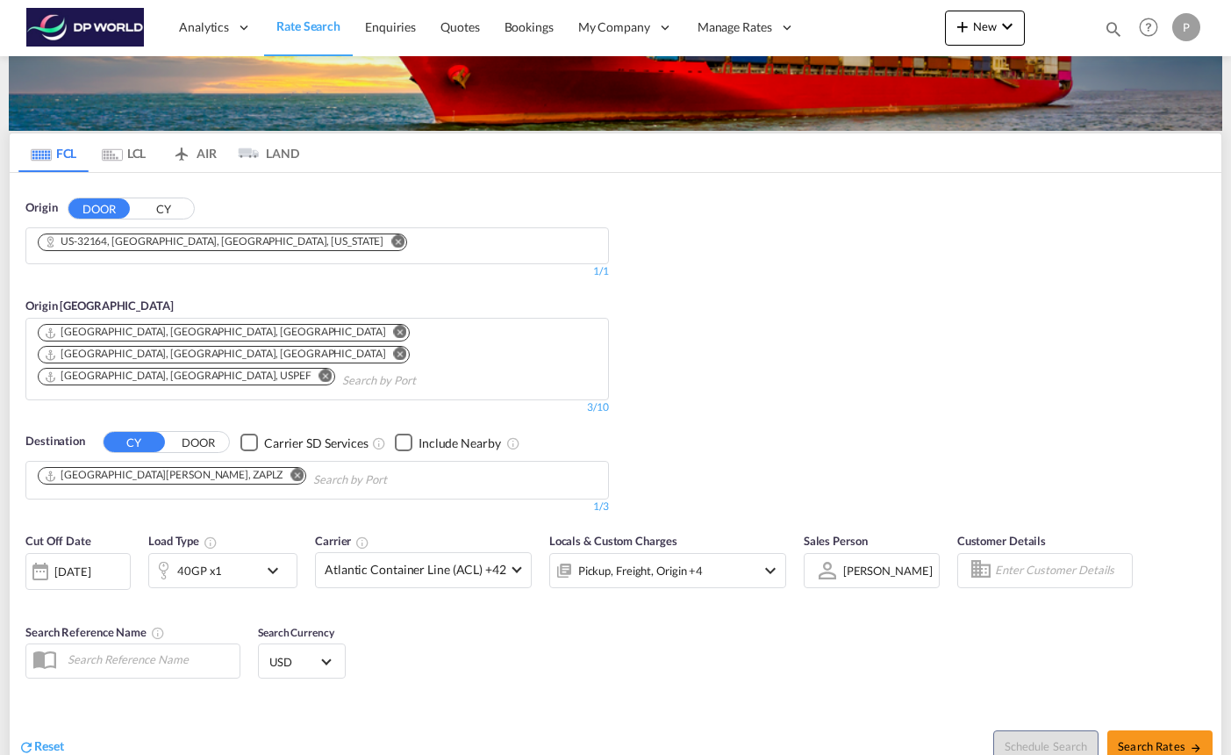
click at [276, 560] on md-icon "icon-chevron-down" at bounding box center [277, 570] width 30 height 21
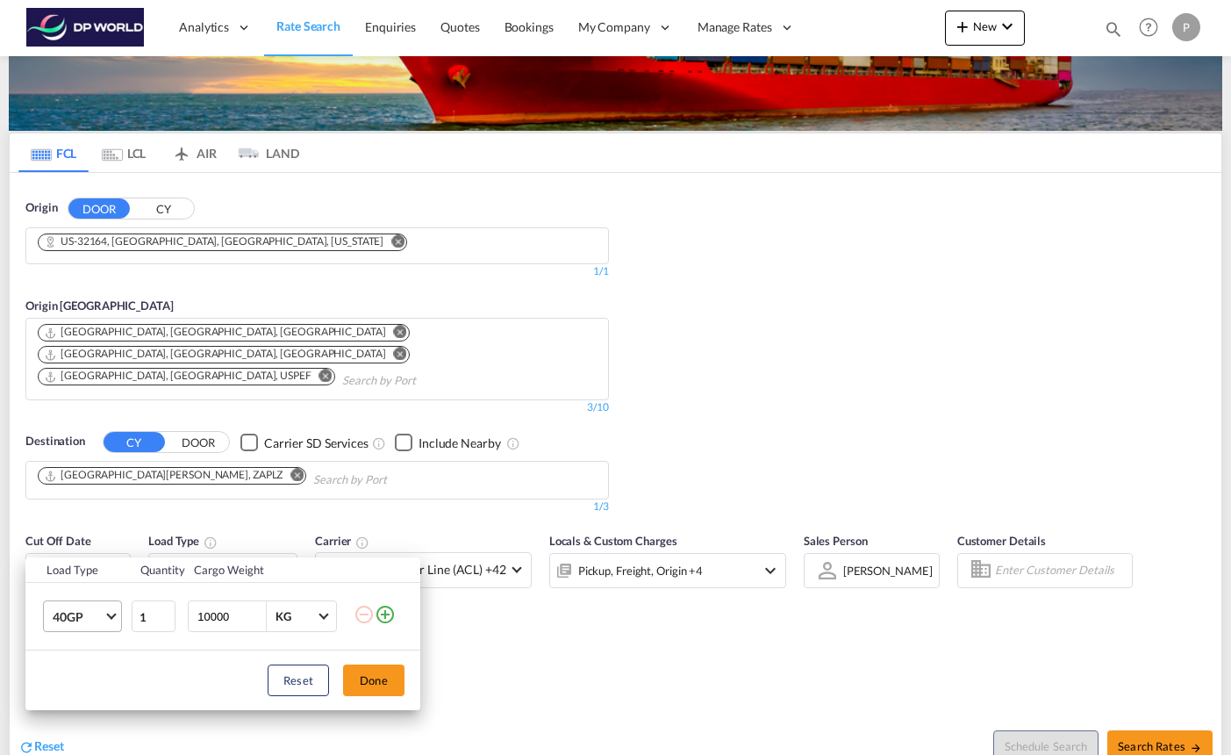
click at [104, 618] on md-select-value "40GP" at bounding box center [86, 616] width 70 height 30
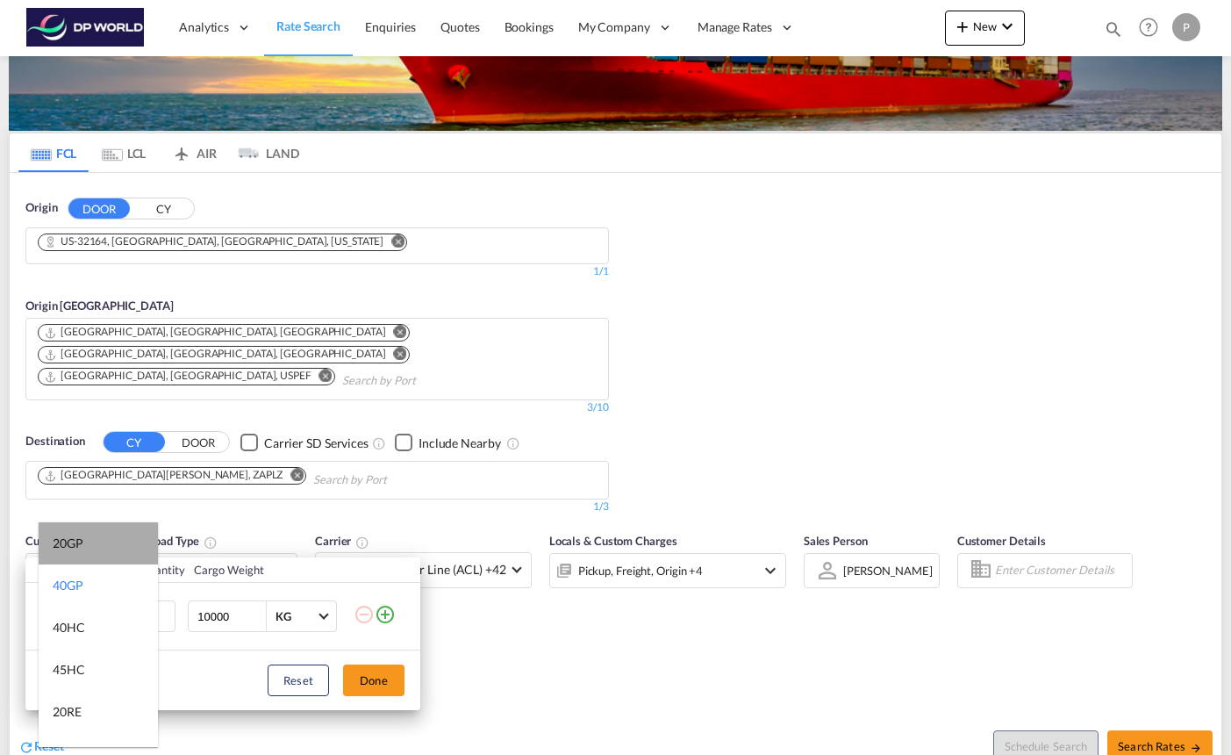
click at [82, 549] on div "20GP" at bounding box center [68, 544] width 31 height 18
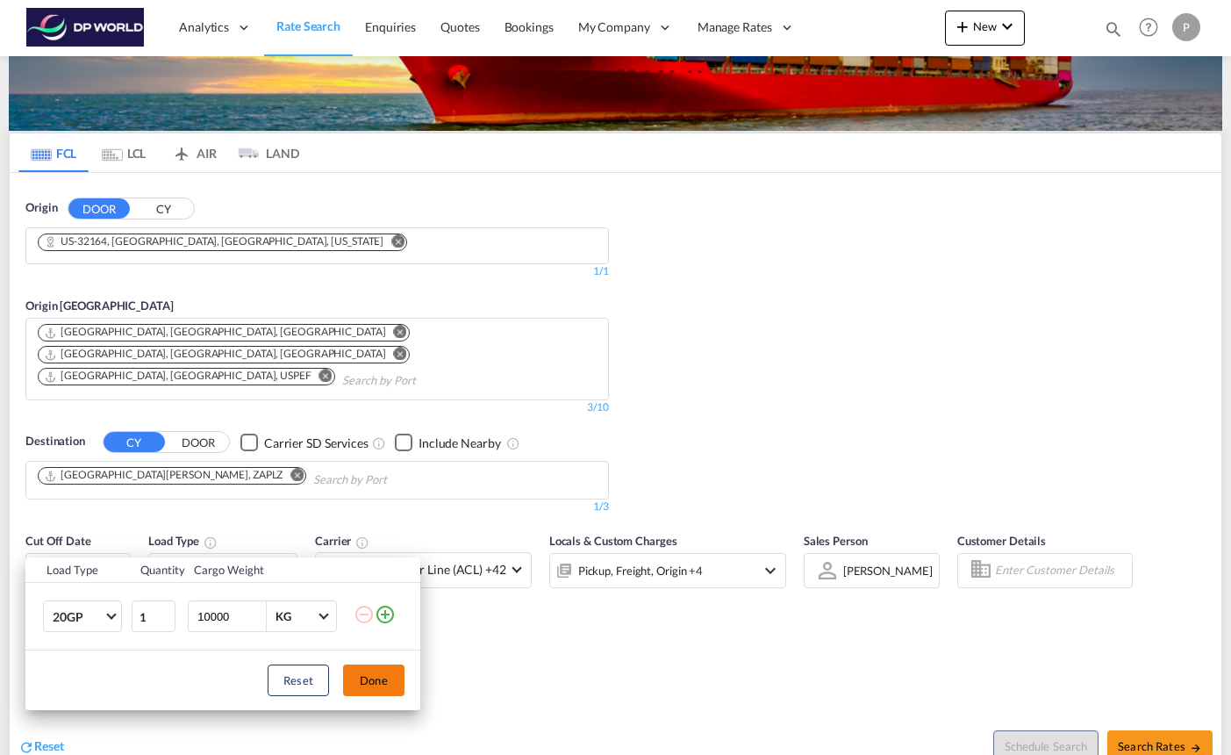
click at [374, 676] on button "Done" at bounding box center [373, 680] width 61 height 32
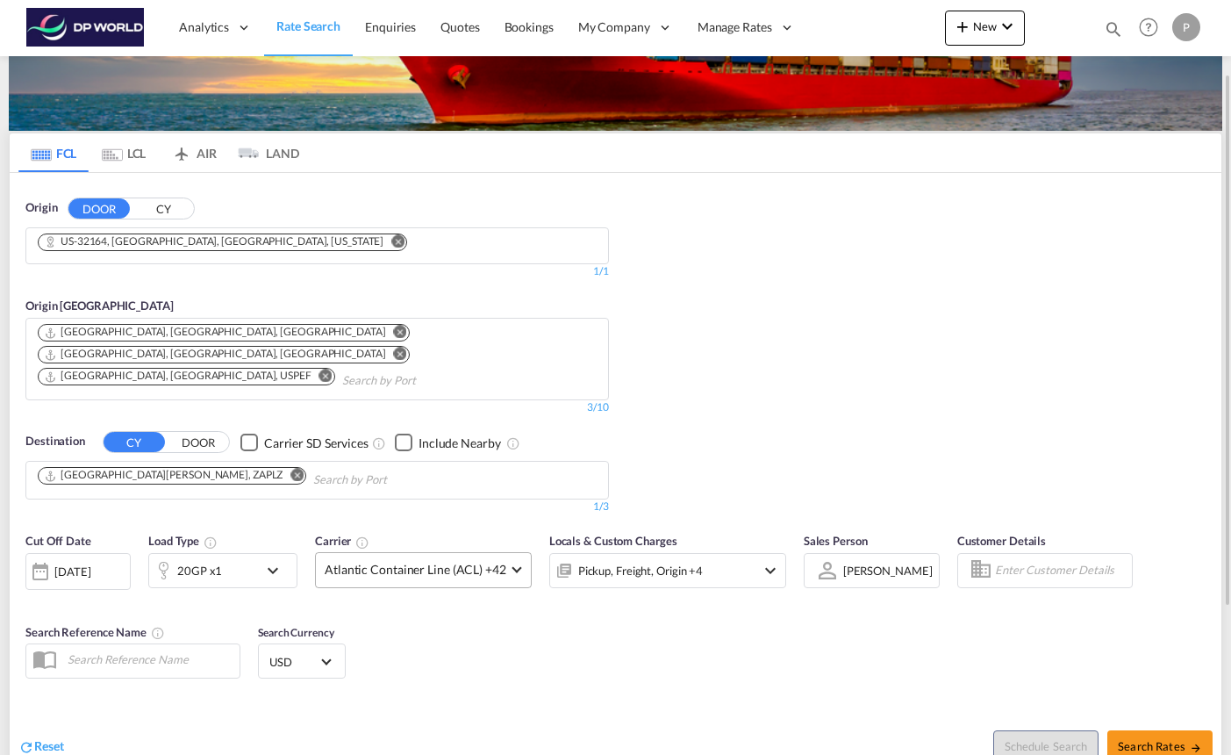
click at [518, 553] on md-select-value "Atlantic Container Line (ACL) +42" at bounding box center [423, 570] width 215 height 34
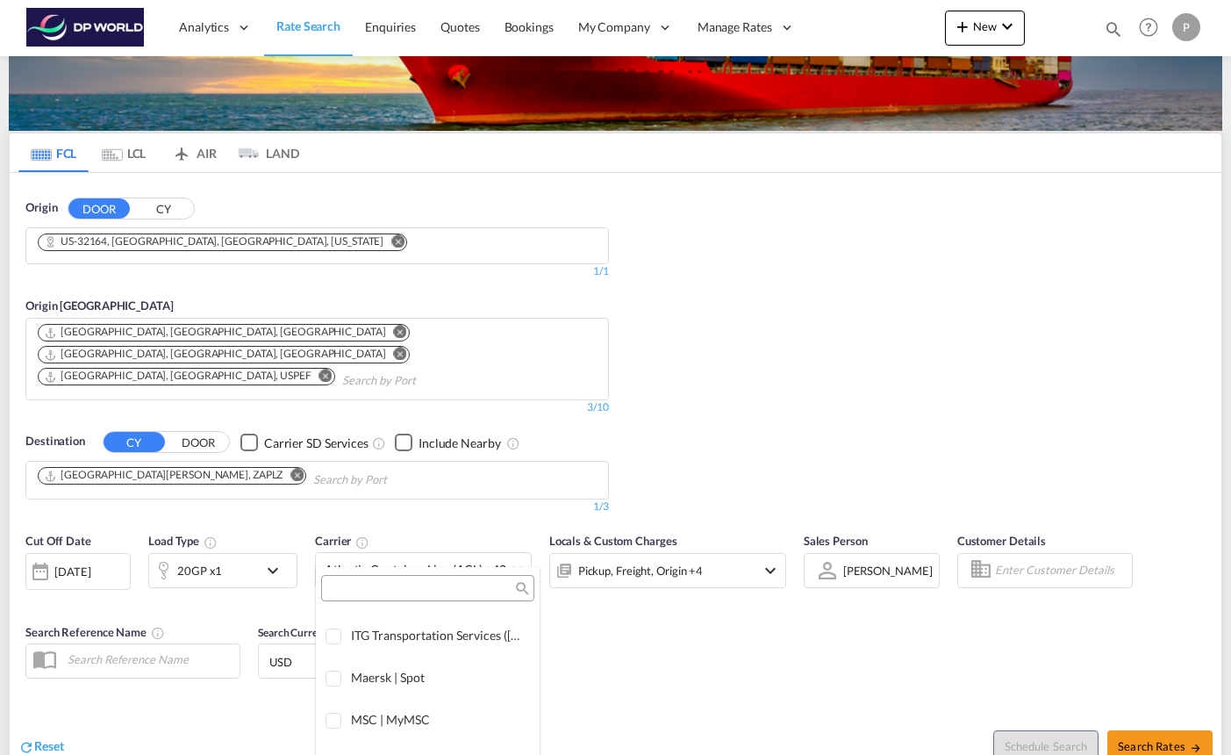
scroll to position [0, 0]
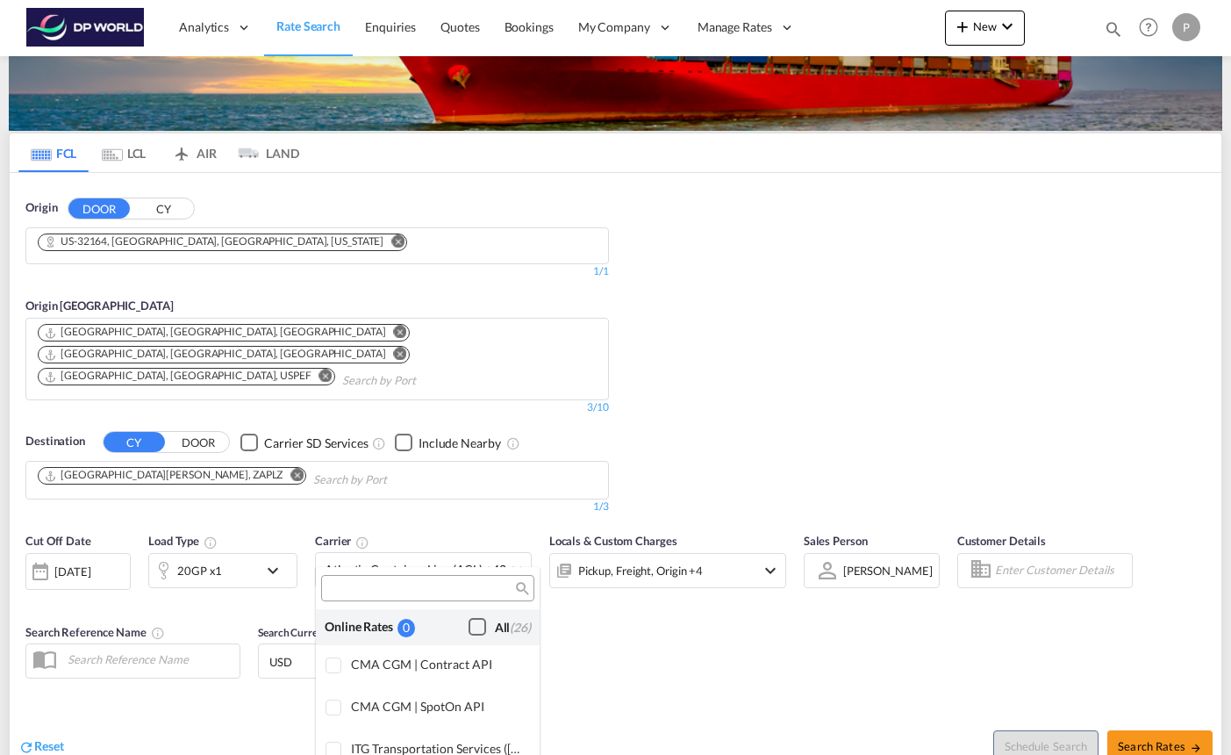
click at [477, 626] on div "Checkbox No Ink" at bounding box center [478, 627] width 18 height 18
click at [700, 618] on md-backdrop at bounding box center [615, 377] width 1231 height 755
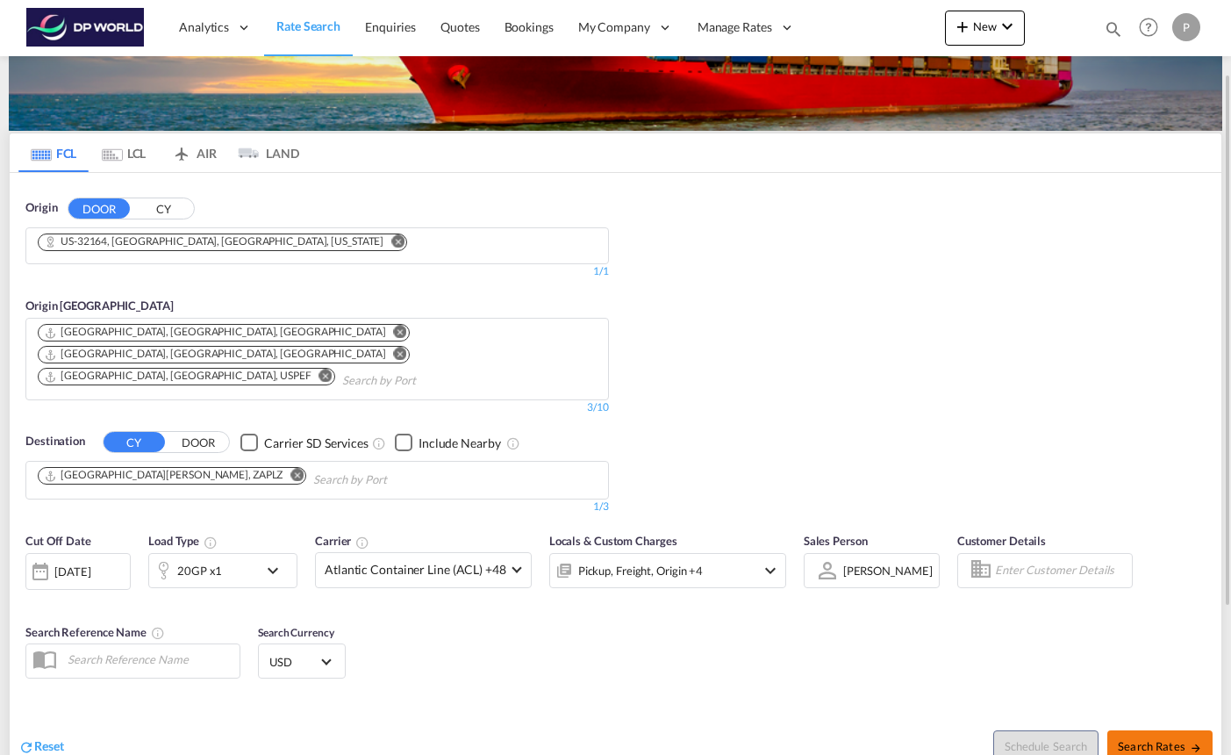
click at [1137, 730] on button "Search Rates" at bounding box center [1160, 746] width 105 height 32
type input "32164 to ZAPLZ / [DATE]"
